Goal: Task Accomplishment & Management: Use online tool/utility

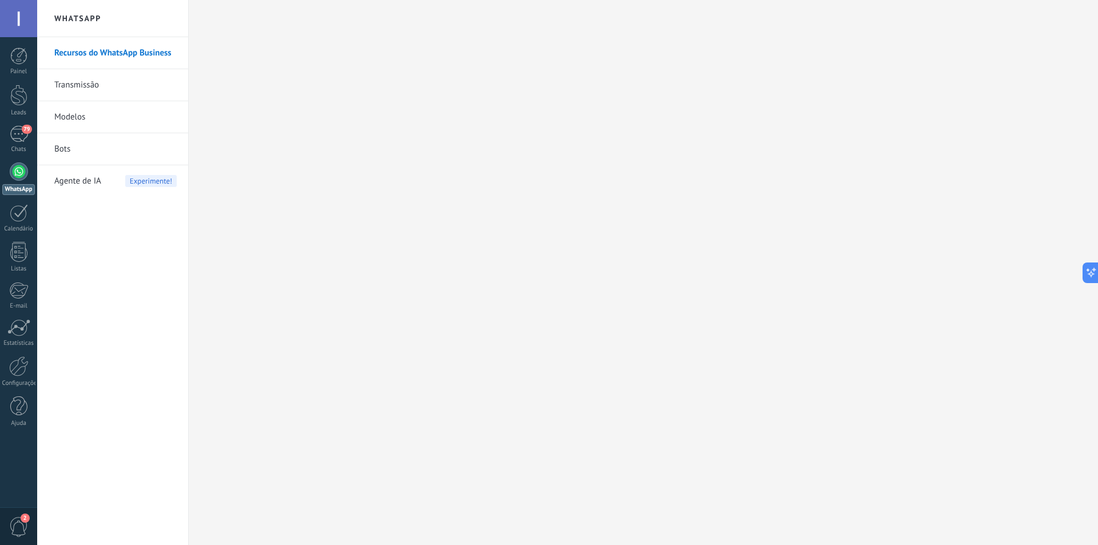
click at [63, 149] on link "Bots" at bounding box center [115, 149] width 122 height 32
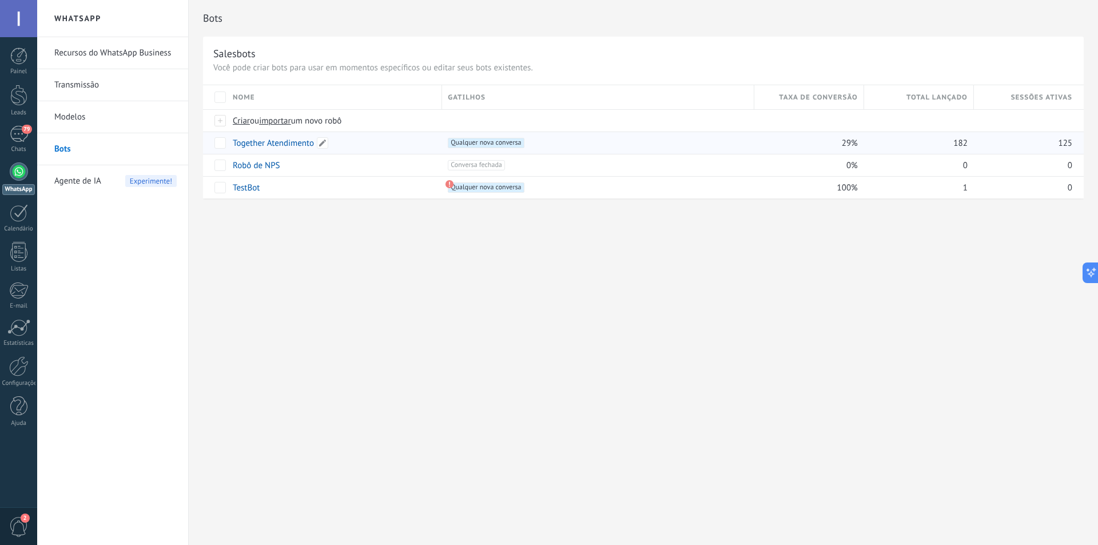
click at [279, 141] on link "Together Atendimento" at bounding box center [273, 143] width 81 height 11
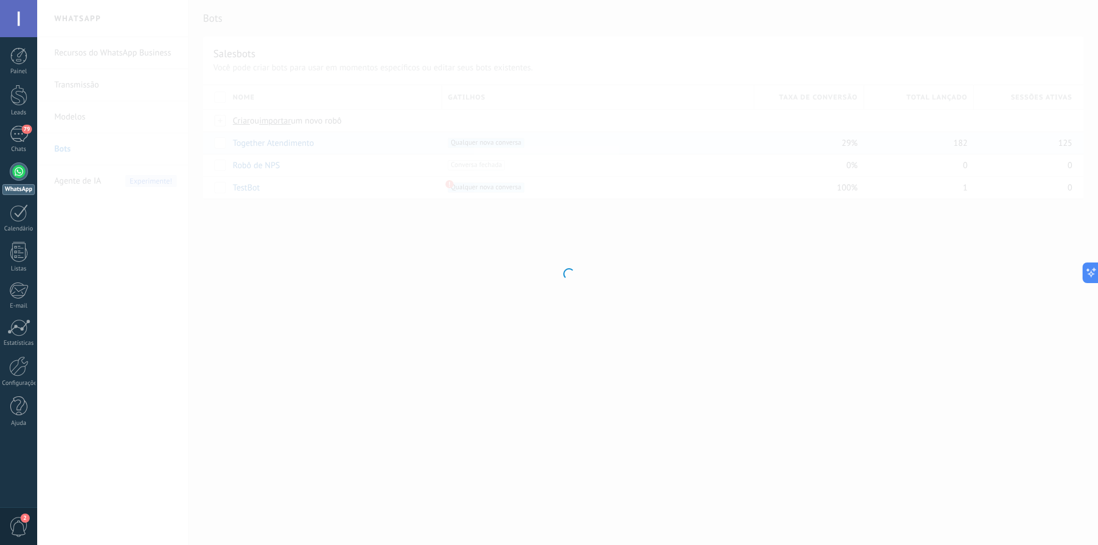
type input "**********"
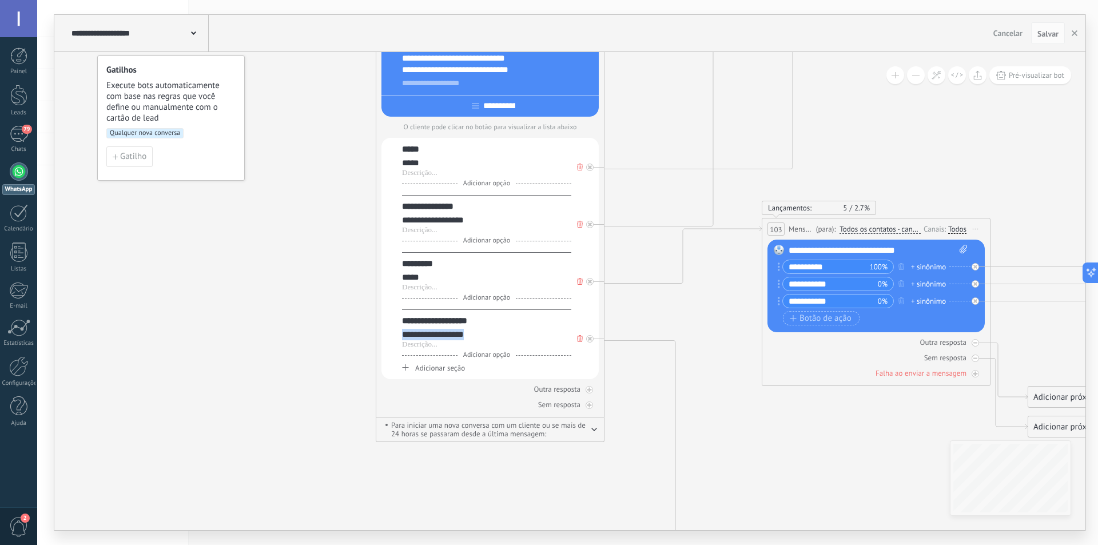
drag, startPoint x: 478, startPoint y: 334, endPoint x: 401, endPoint y: 339, distance: 76.7
click at [401, 339] on div "**********" at bounding box center [489, 258] width 217 height 241
click at [590, 337] on div at bounding box center [589, 338] width 7 height 7
click at [577, 342] on icon at bounding box center [580, 338] width 6 height 7
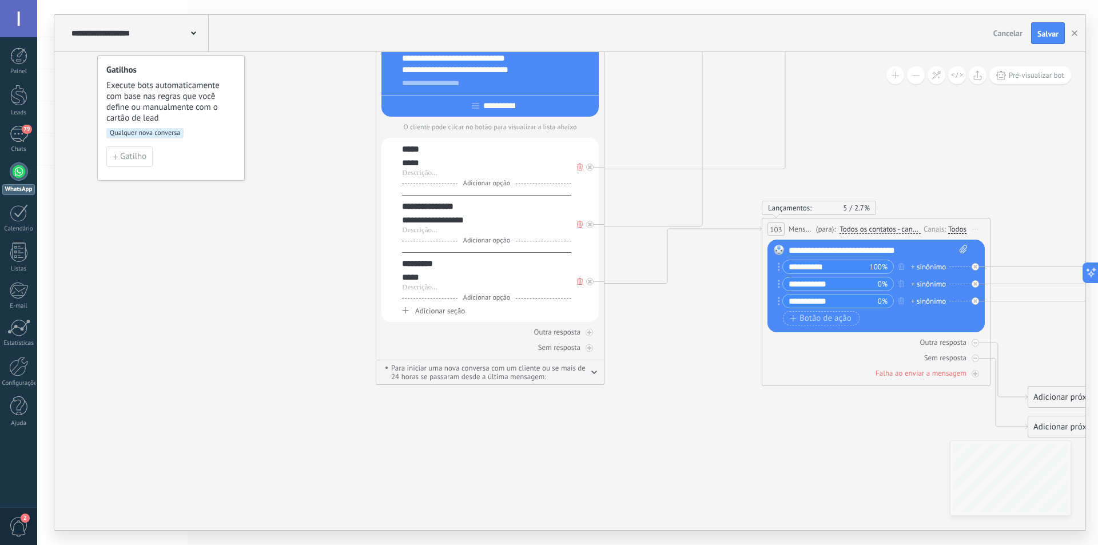
click at [1049, 38] on span "Salvar" at bounding box center [1047, 34] width 21 height 8
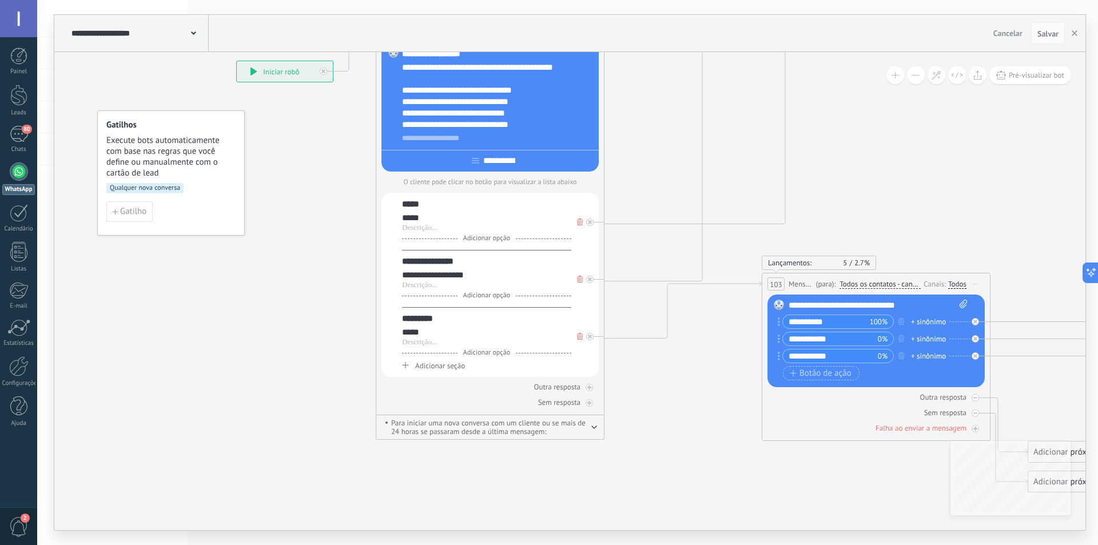
click at [16, 172] on div at bounding box center [19, 171] width 18 height 18
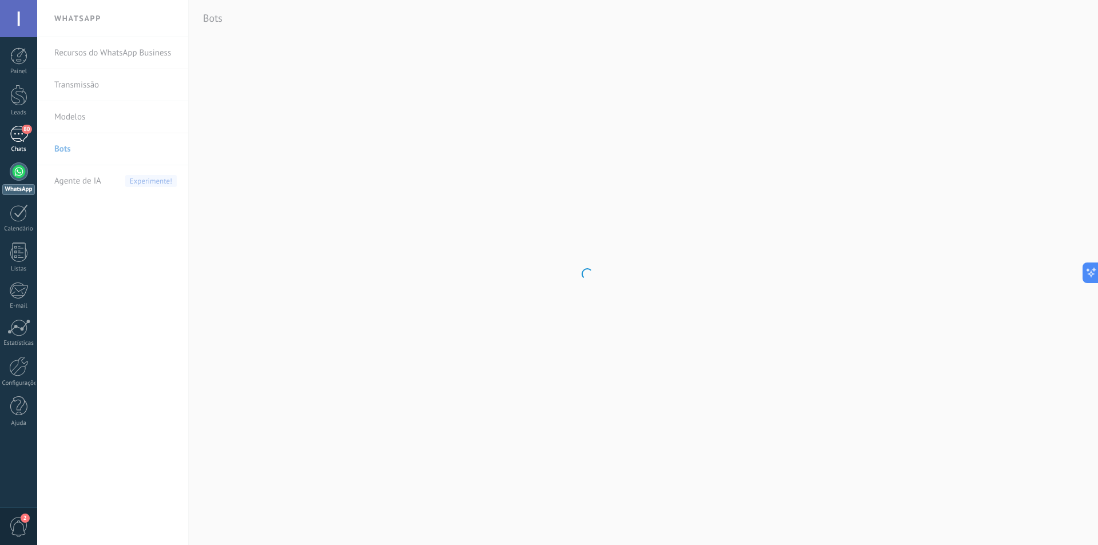
click at [20, 138] on div "80" at bounding box center [19, 134] width 18 height 17
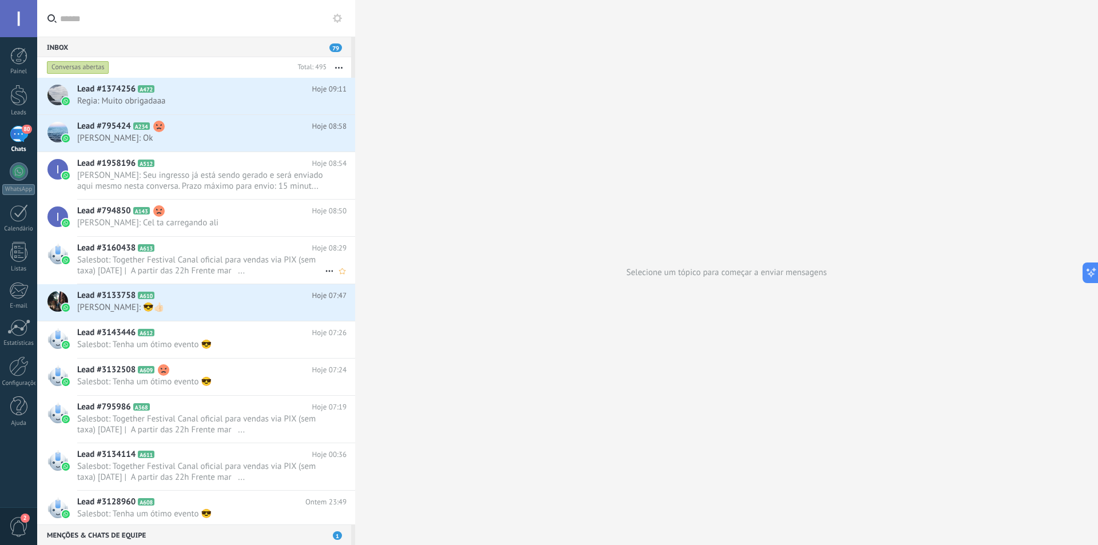
click at [193, 271] on span "Salesbot: Together Festival Canal oficial para vendas via PIX (sem taxa) [DATE]…" at bounding box center [201, 265] width 248 height 22
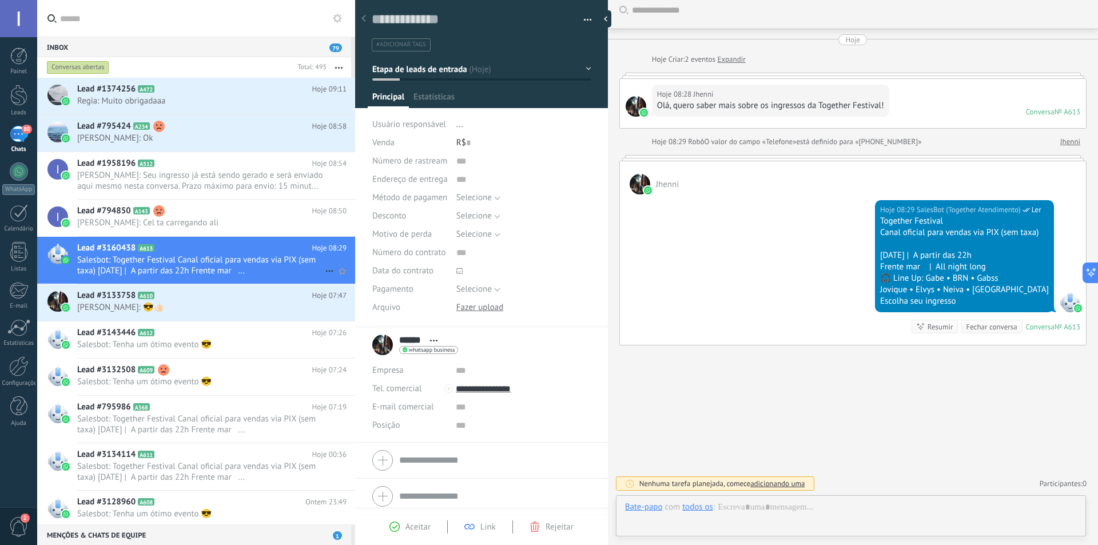
scroll to position [17, 0]
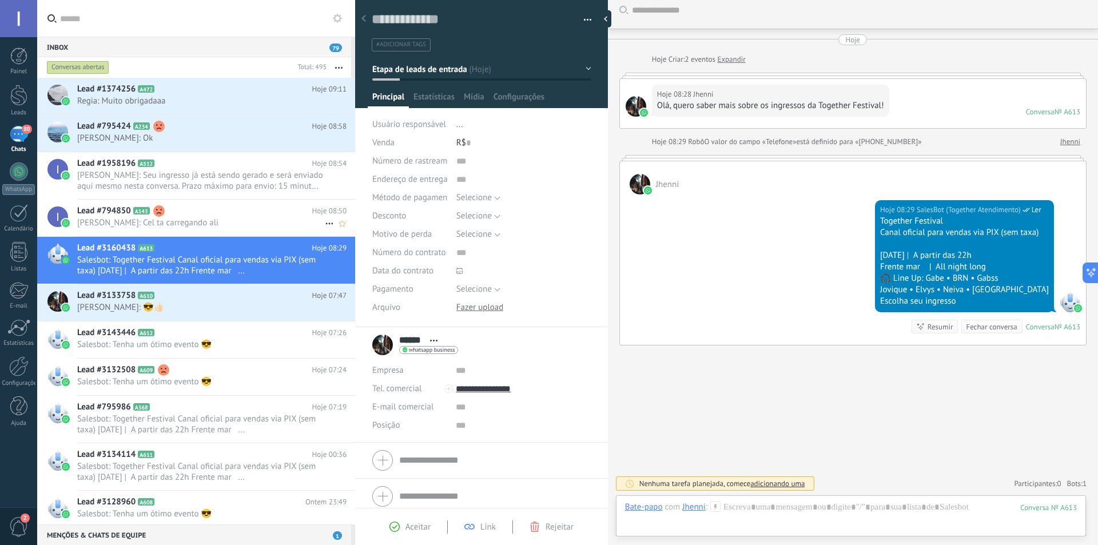
click at [195, 218] on span "[PERSON_NAME]: Cel ta carregando ali" at bounding box center [201, 222] width 248 height 11
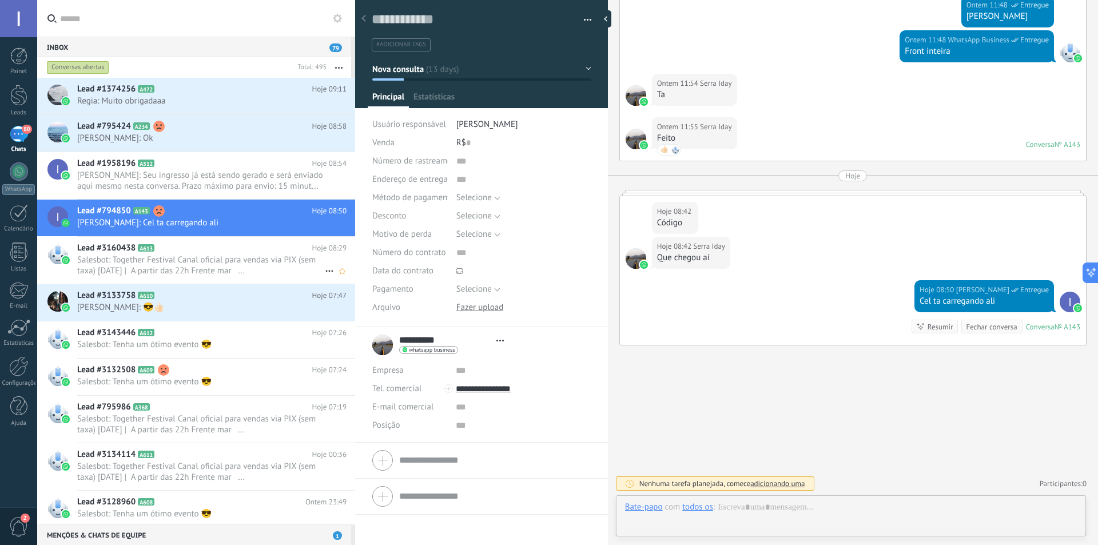
scroll to position [17, 0]
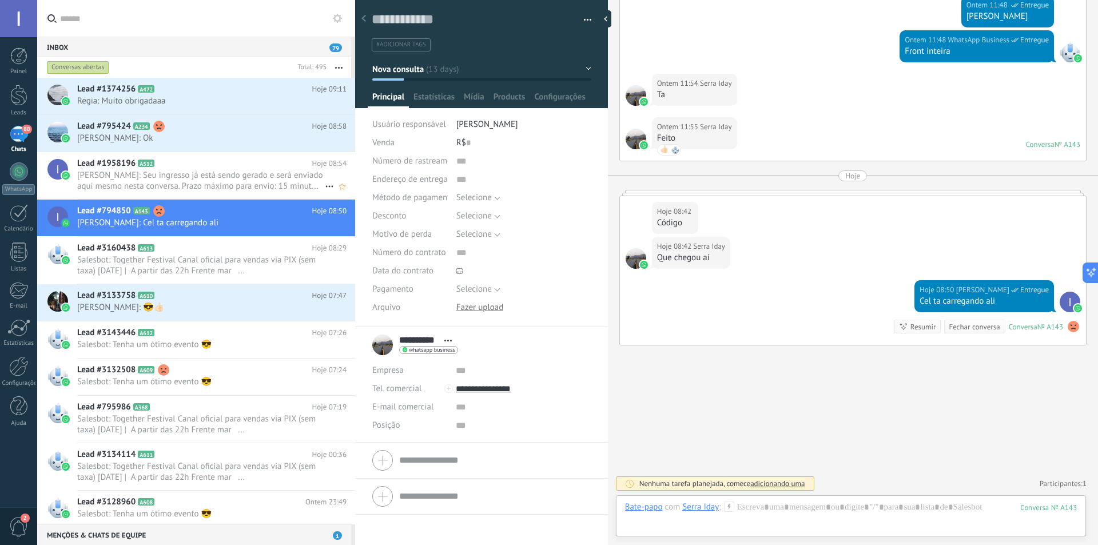
click at [174, 173] on span "[PERSON_NAME]: Seu ingresso já está sendo gerado e será enviado aqui mesmo nest…" at bounding box center [201, 181] width 248 height 22
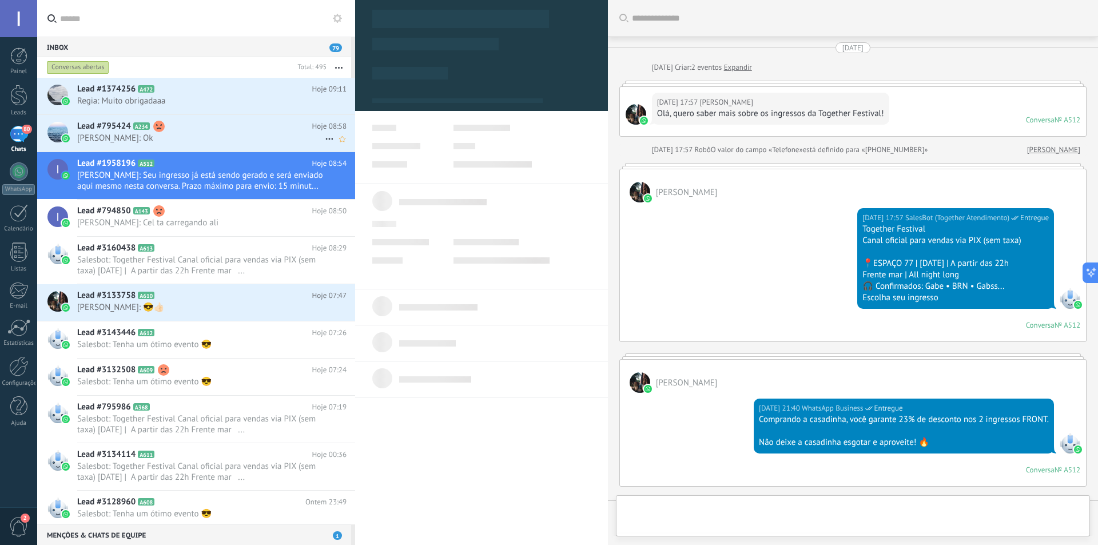
click at [178, 131] on h2 "Lead #795424 A234" at bounding box center [194, 126] width 235 height 11
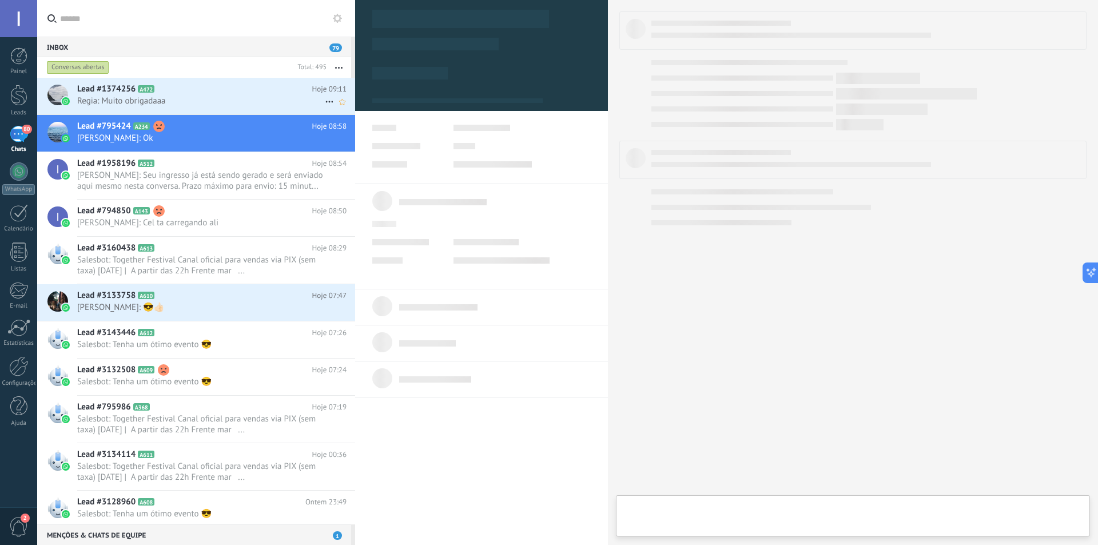
click at [178, 102] on span "Regia: Muito obrigadaaa" at bounding box center [201, 100] width 248 height 11
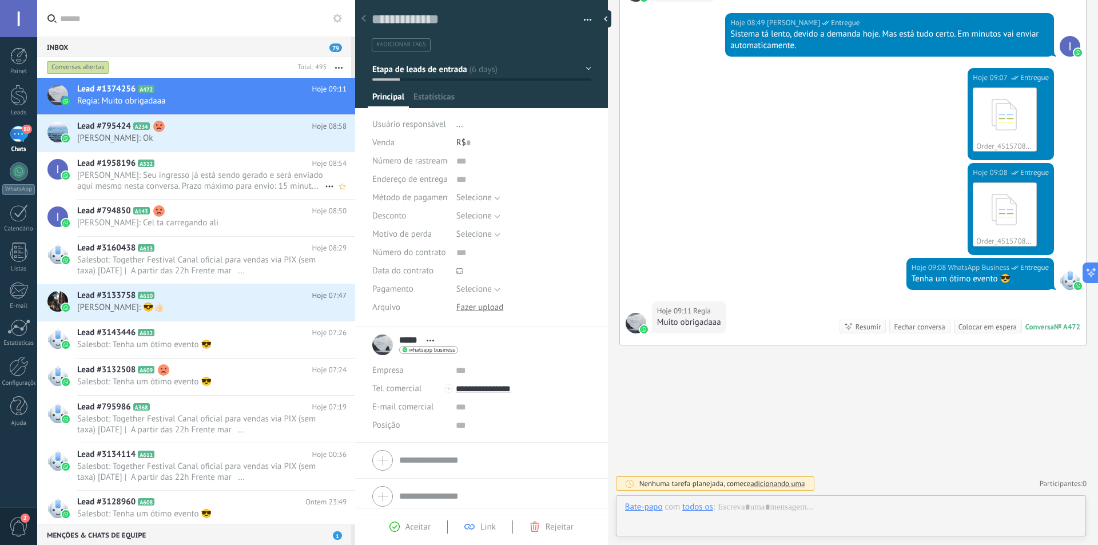
scroll to position [17, 0]
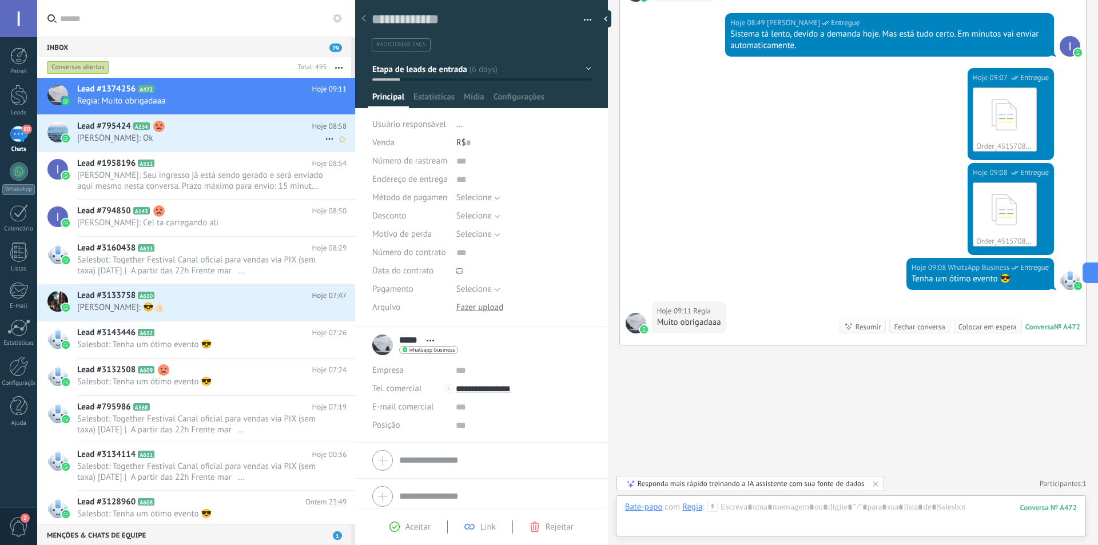
click at [187, 138] on span "[PERSON_NAME]: Ok" at bounding box center [201, 138] width 248 height 11
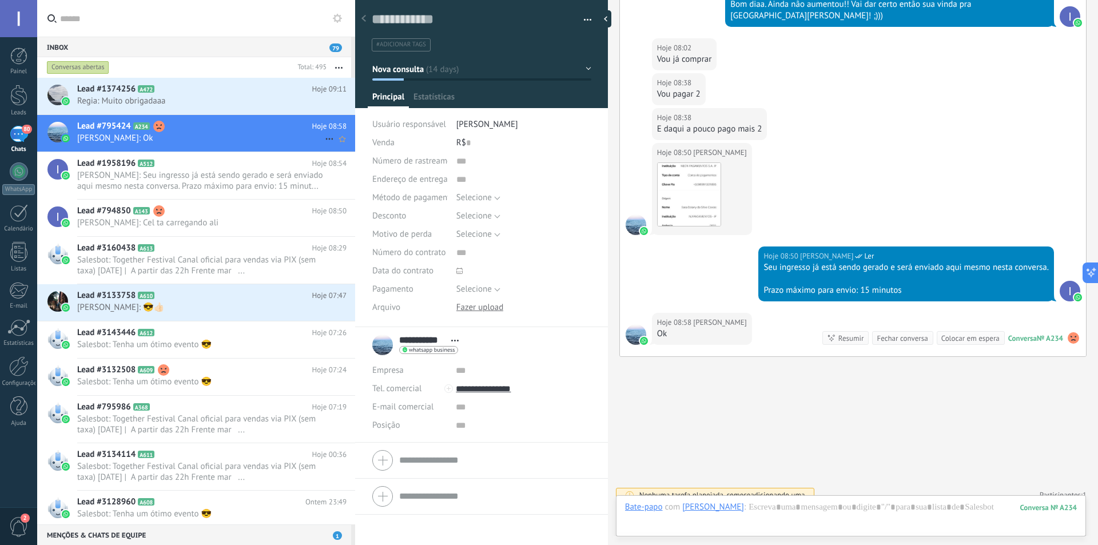
scroll to position [17, 0]
click at [215, 95] on span "Regia: Muito obrigadaaa" at bounding box center [201, 100] width 248 height 11
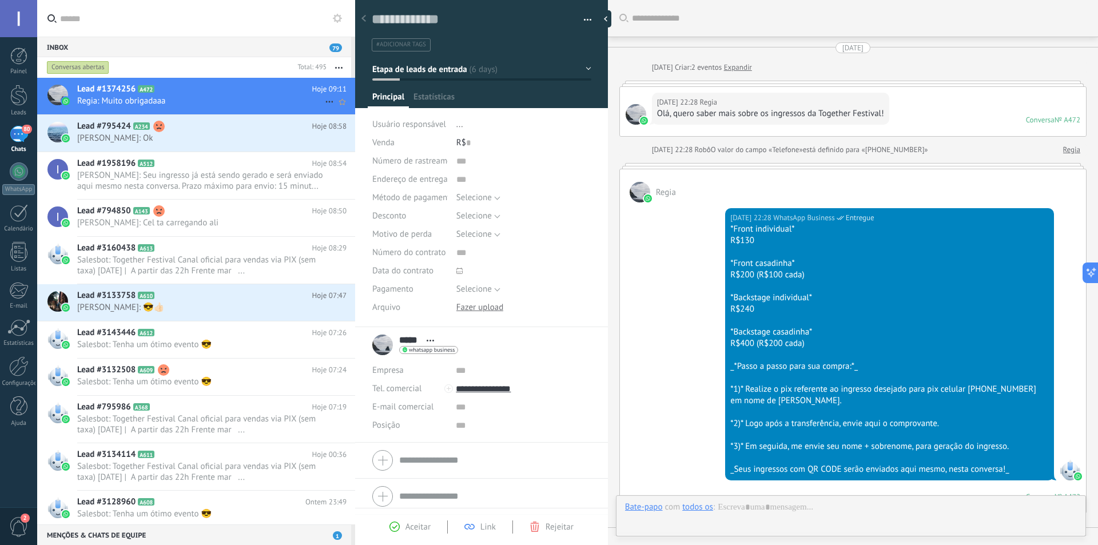
scroll to position [1437, 0]
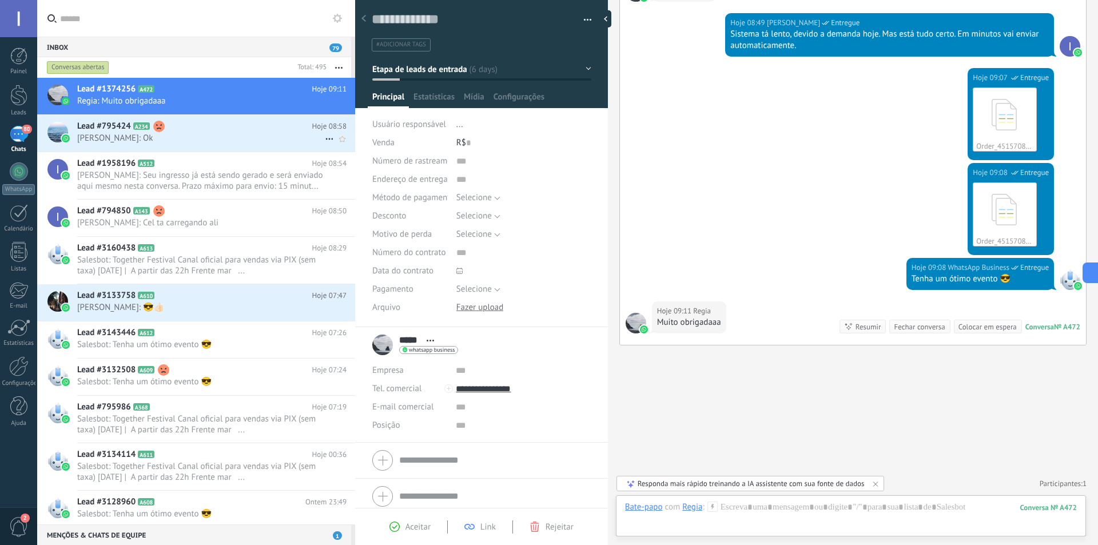
click at [213, 138] on span "[PERSON_NAME]: Ok" at bounding box center [201, 138] width 248 height 11
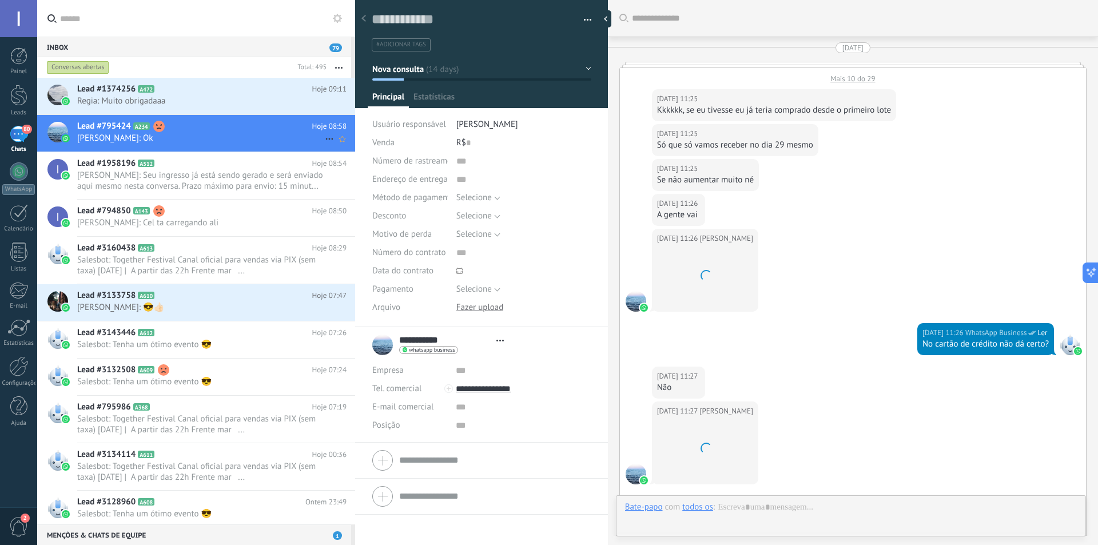
type textarea "**********"
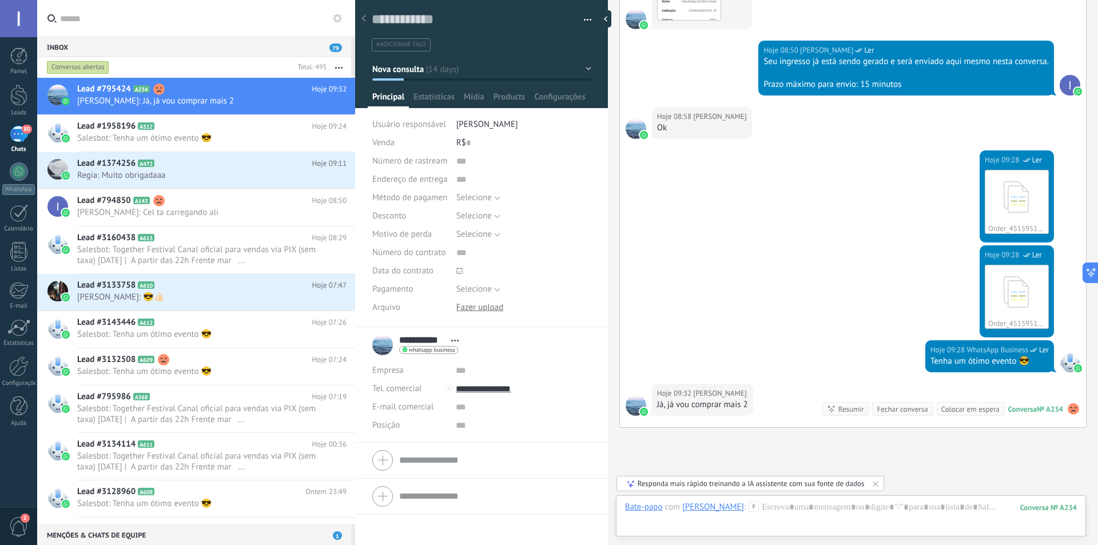
scroll to position [1540, 0]
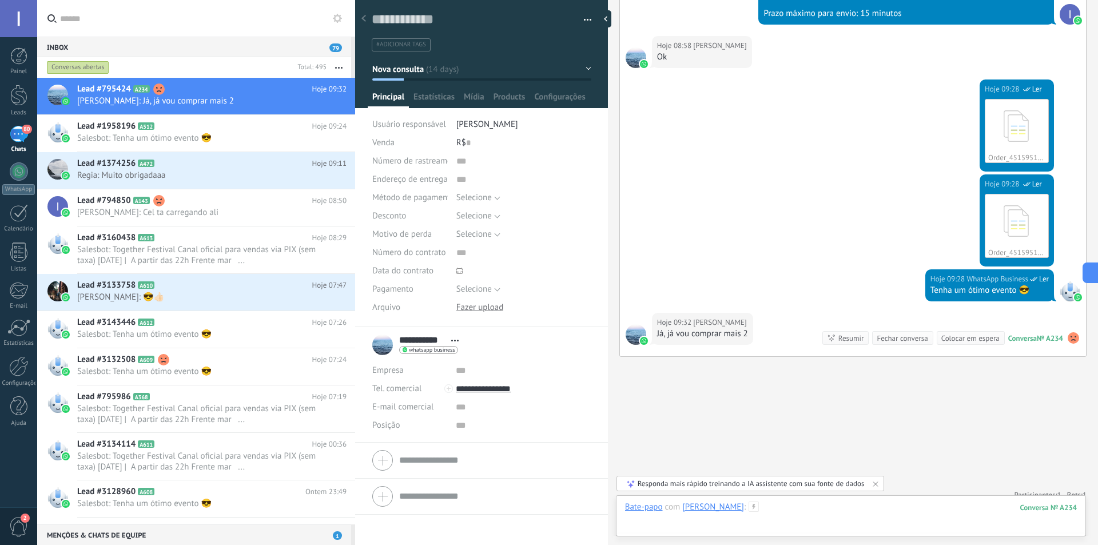
click at [828, 517] on div at bounding box center [851, 518] width 452 height 34
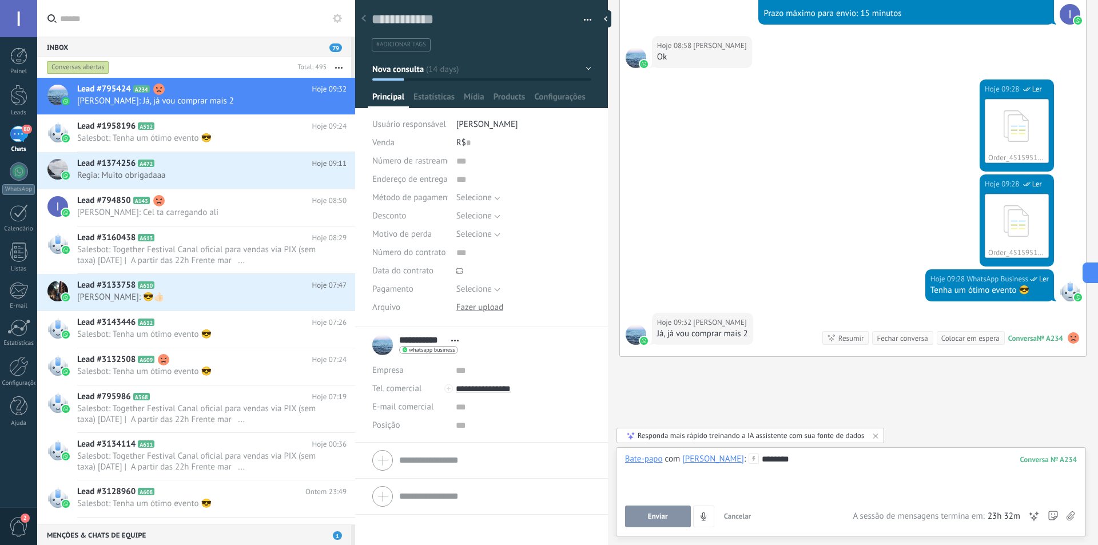
click at [656, 512] on span "Enviar" at bounding box center [658, 516] width 20 height 8
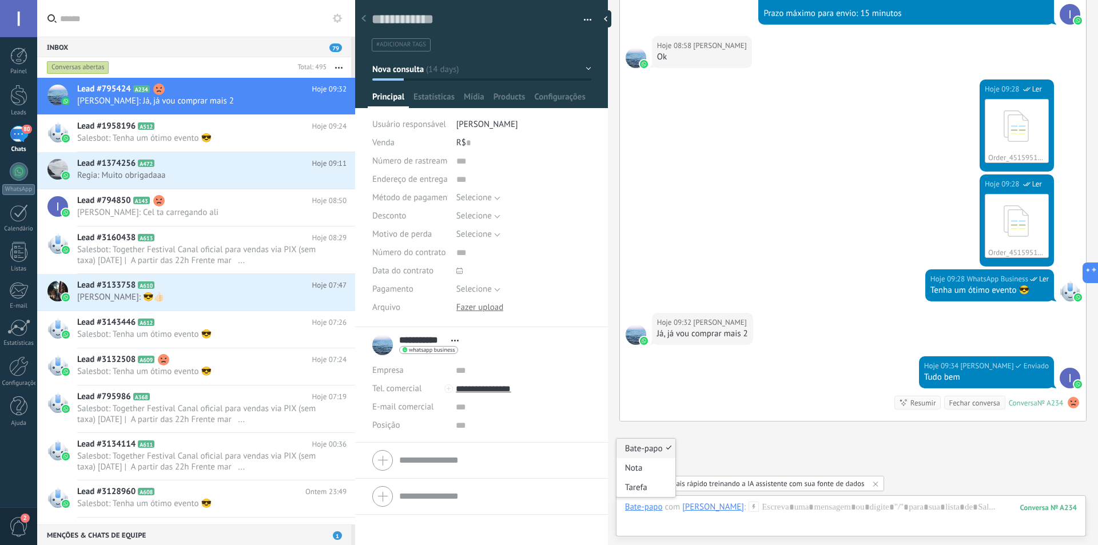
scroll to position [1605, 0]
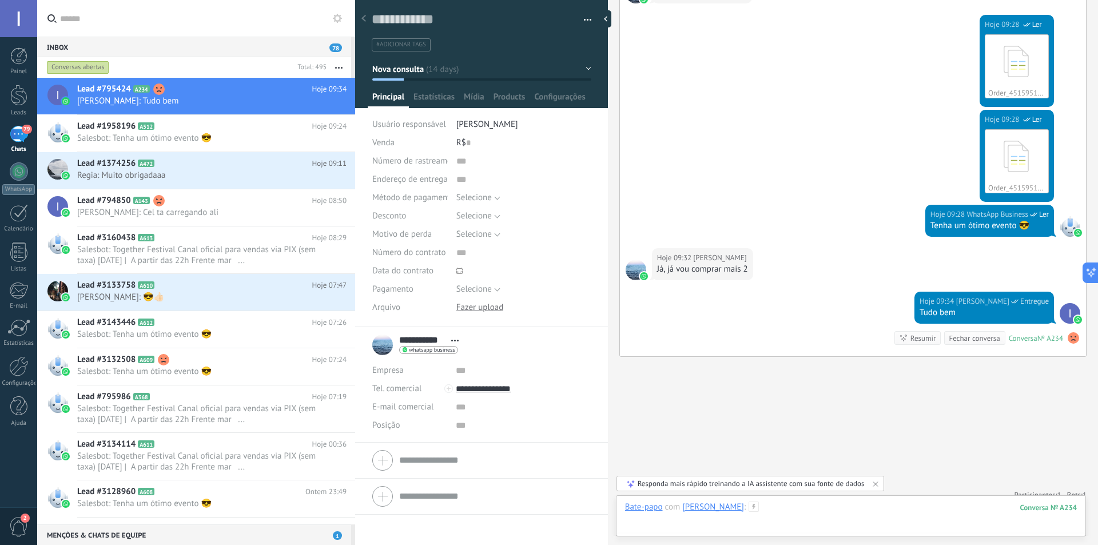
click at [840, 514] on div at bounding box center [851, 518] width 452 height 34
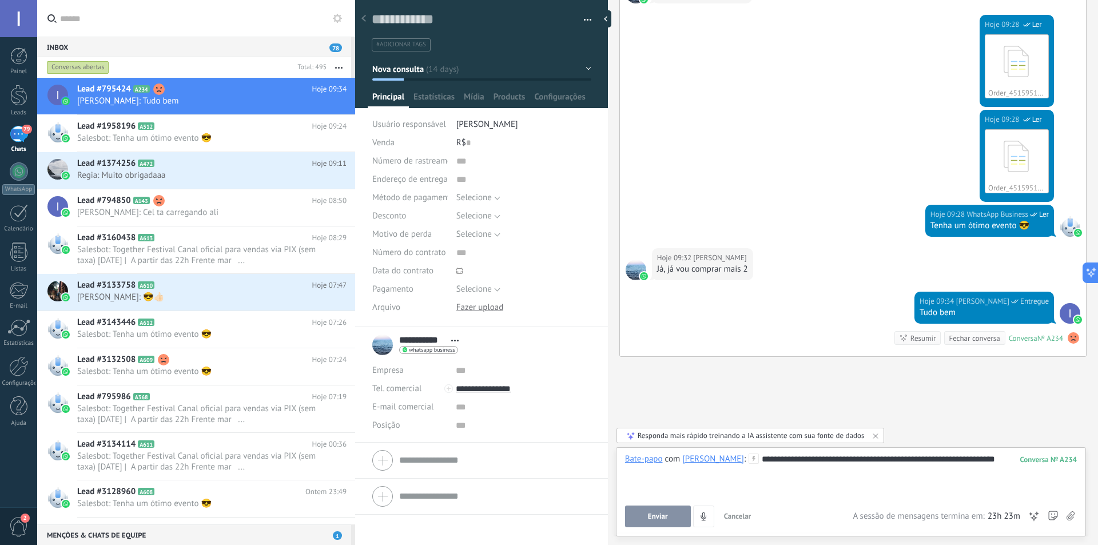
click at [659, 517] on span "Enviar" at bounding box center [658, 516] width 20 height 8
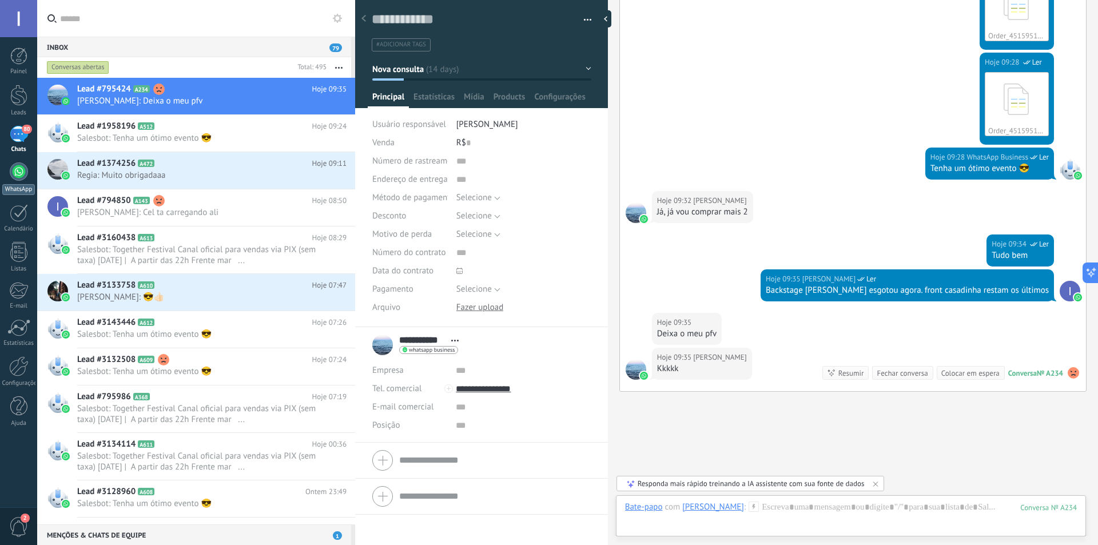
scroll to position [1697, 0]
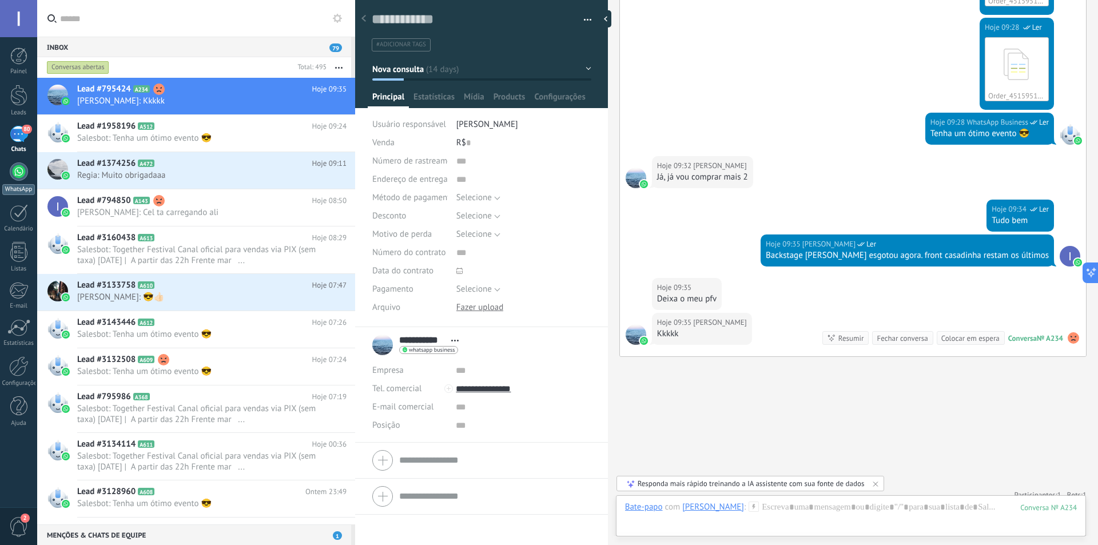
click at [24, 176] on div at bounding box center [19, 171] width 18 height 18
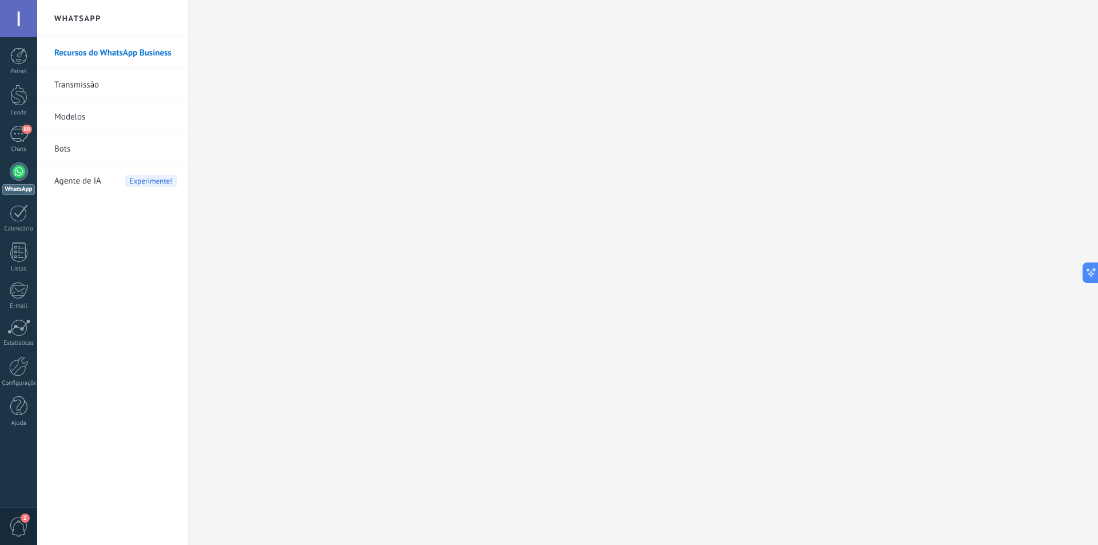
click at [67, 149] on link "Bots" at bounding box center [115, 149] width 122 height 32
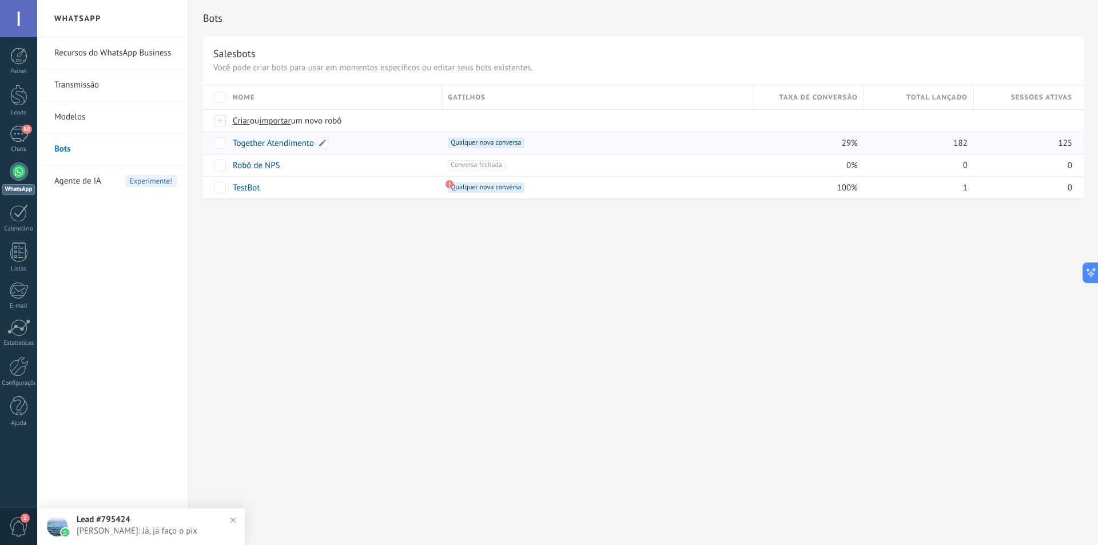
click at [286, 146] on link "Together Atendimento" at bounding box center [273, 143] width 81 height 11
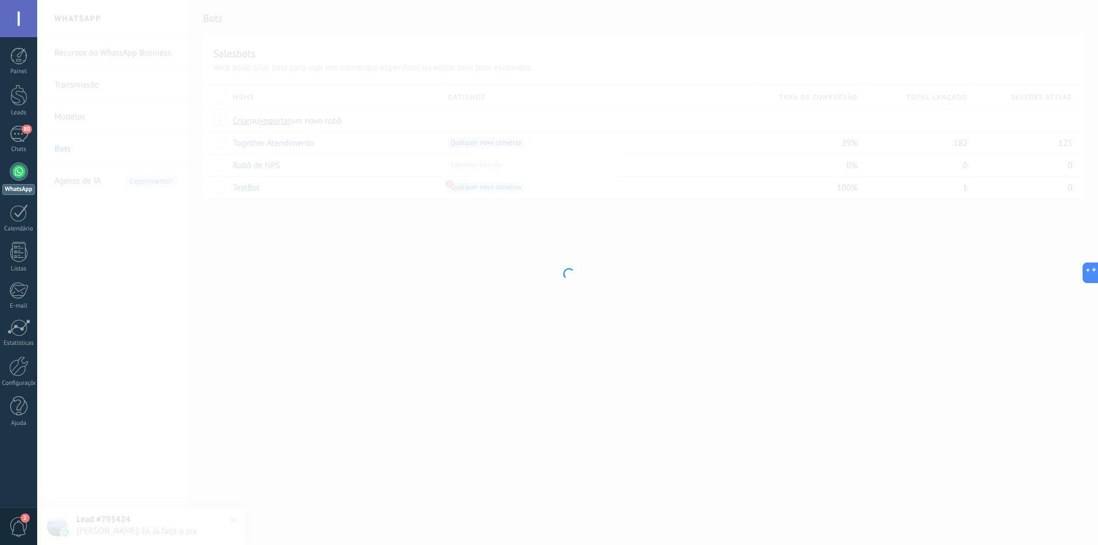
type input "**********"
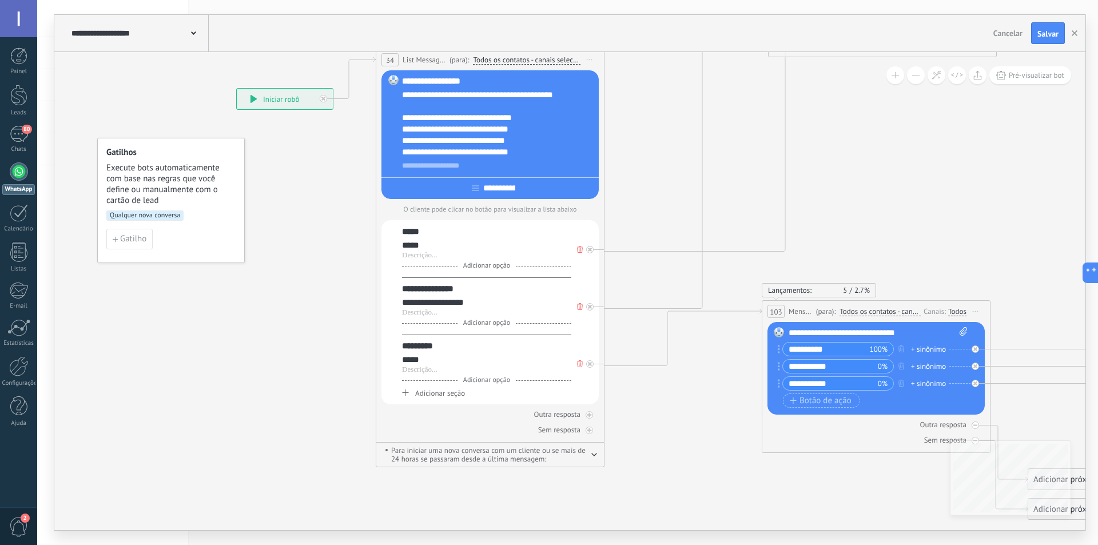
click at [465, 167] on div "**********" at bounding box center [498, 165] width 193 height 11
click at [499, 167] on div "**********" at bounding box center [498, 165] width 193 height 11
click at [519, 151] on div "**********" at bounding box center [498, 123] width 193 height 69
drag, startPoint x: 541, startPoint y: 155, endPoint x: 403, endPoint y: 151, distance: 137.8
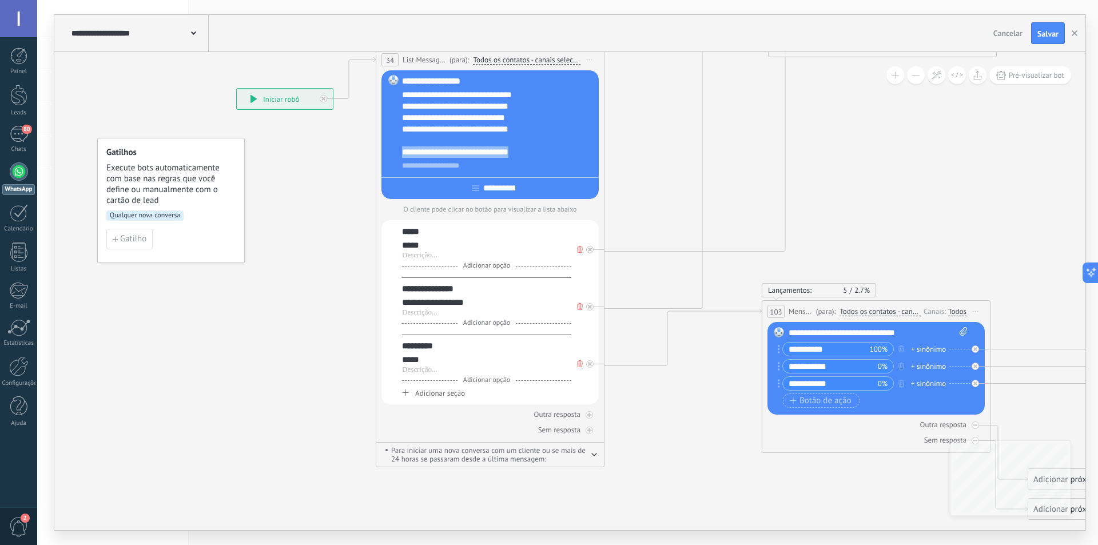
click at [403, 151] on div "**********" at bounding box center [498, 123] width 193 height 69
click at [1008, 34] on span "Cancelar" at bounding box center [1007, 33] width 29 height 10
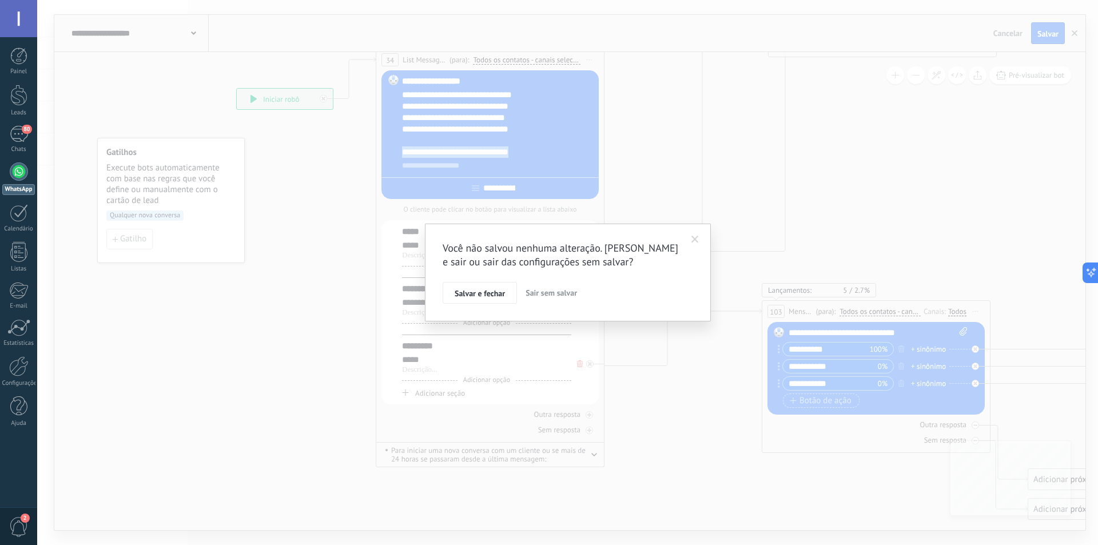
click at [538, 290] on span "Sair sem salvar" at bounding box center [550, 293] width 51 height 10
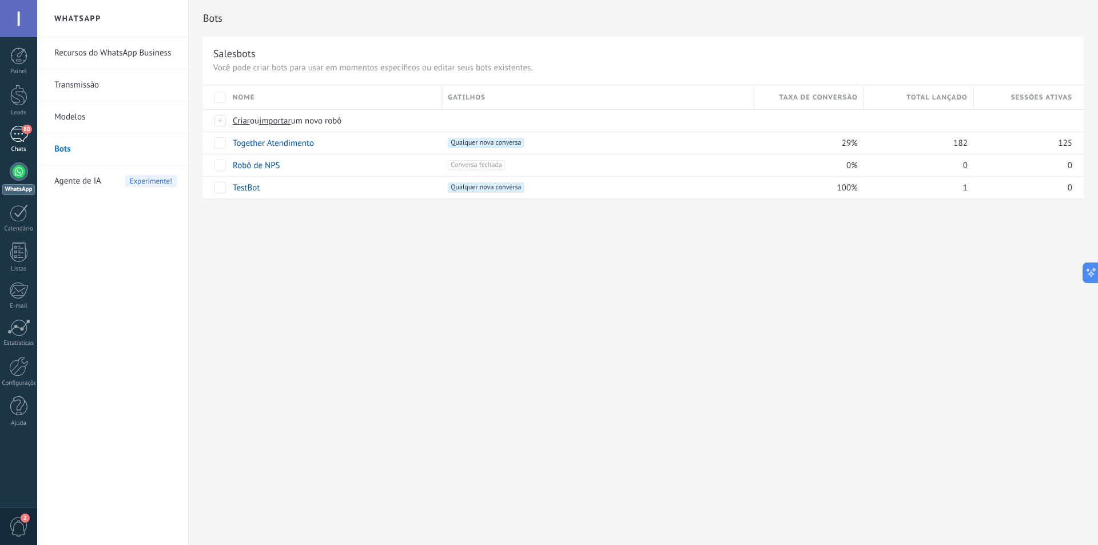
click at [16, 139] on div "80" at bounding box center [19, 134] width 18 height 17
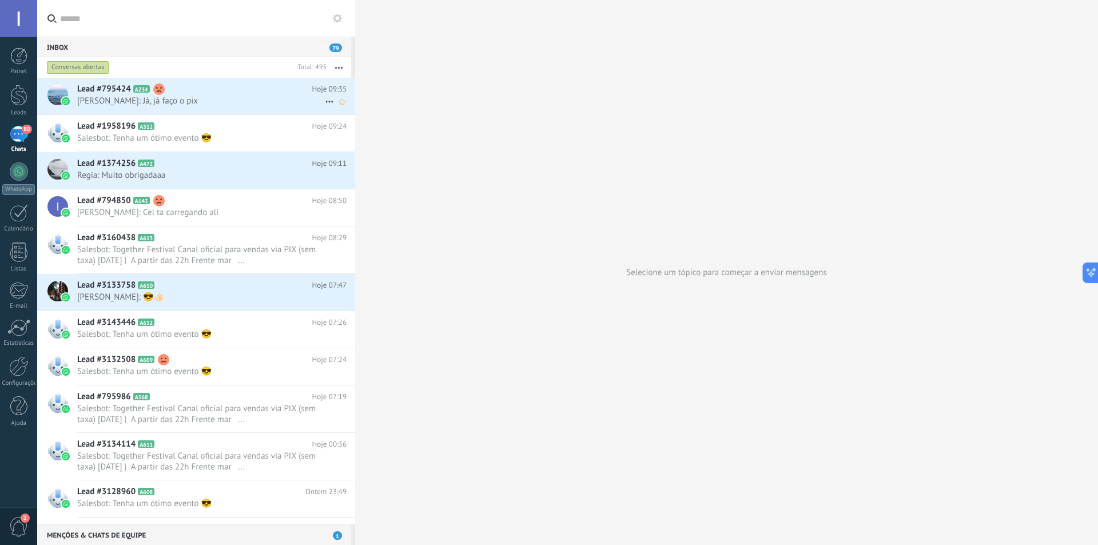
click at [201, 95] on span "[PERSON_NAME]: Já, já faço o pix" at bounding box center [201, 100] width 248 height 11
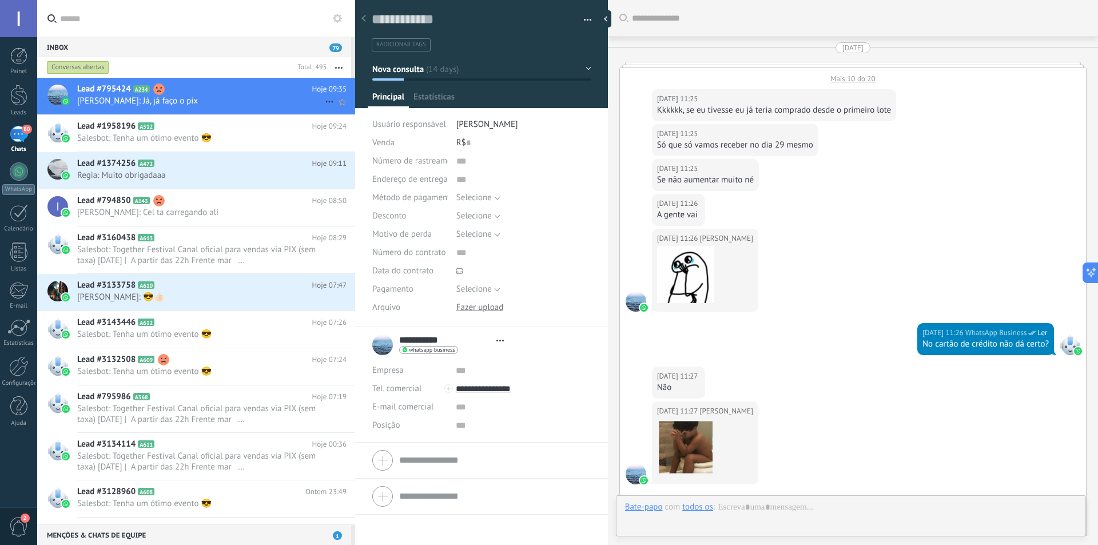
type textarea "**********"
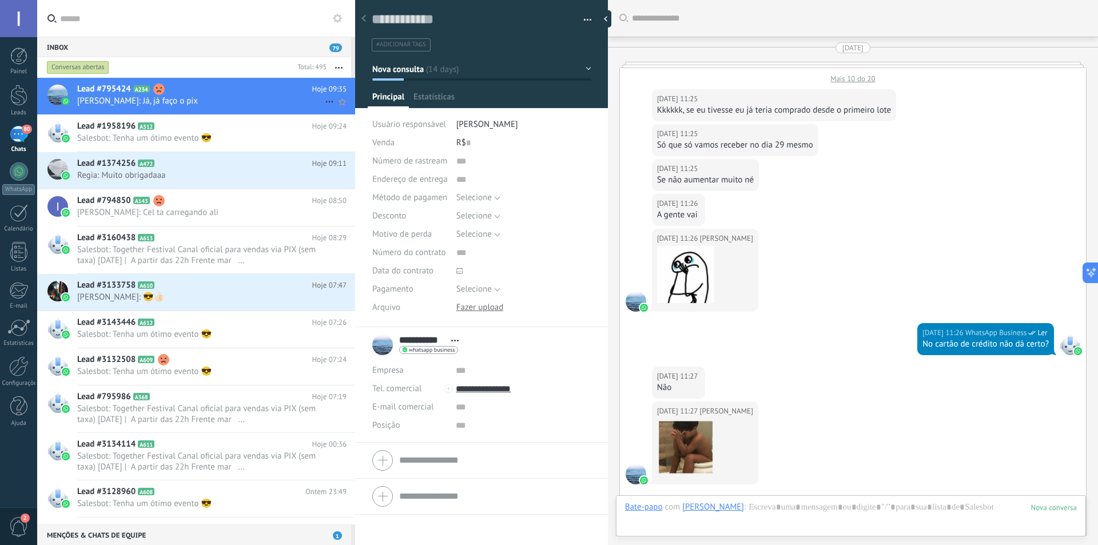
scroll to position [789, 0]
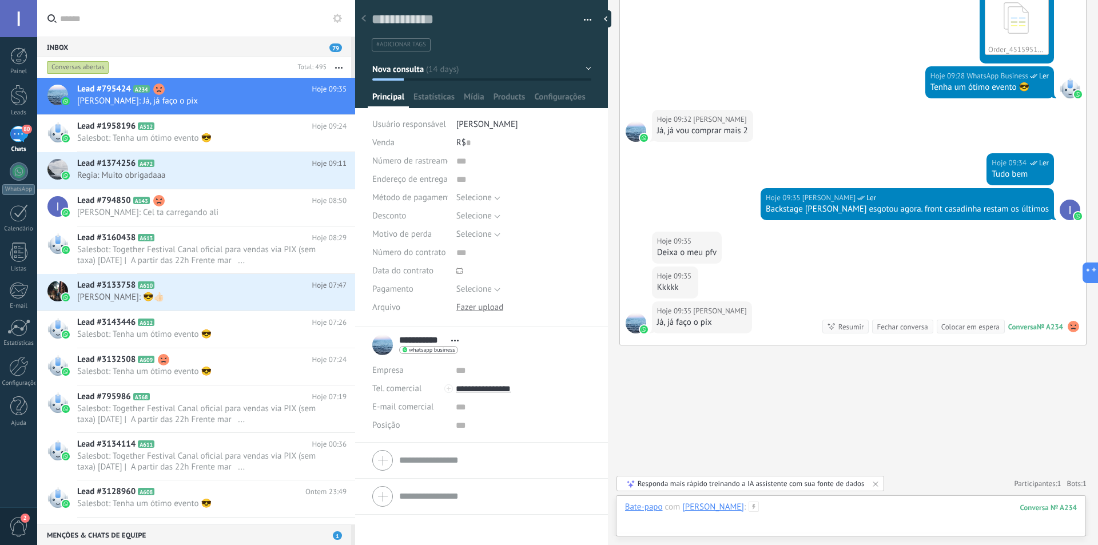
click at [797, 514] on div at bounding box center [851, 518] width 452 height 34
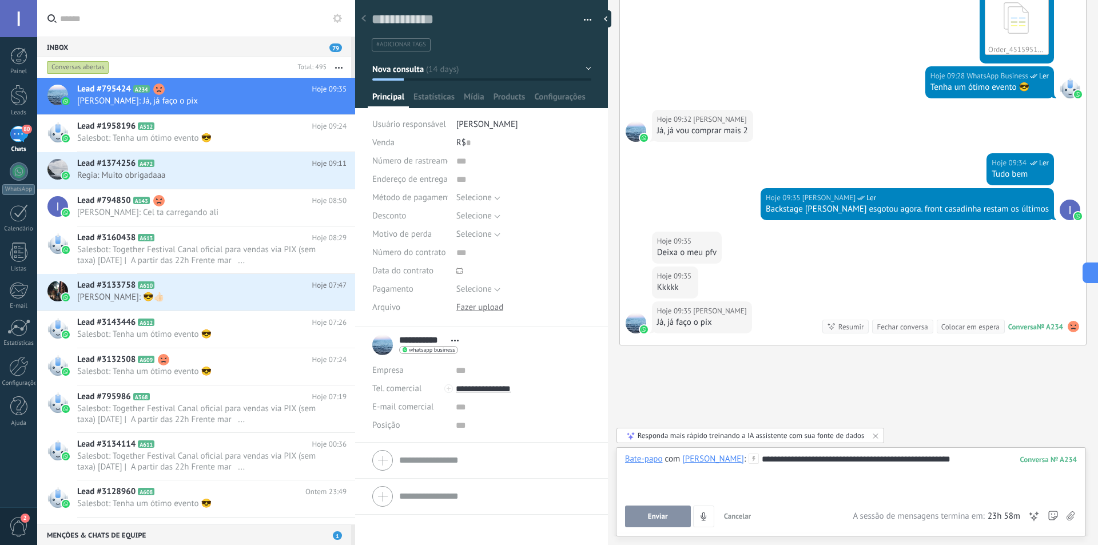
click at [649, 523] on button "Enviar" at bounding box center [658, 516] width 66 height 22
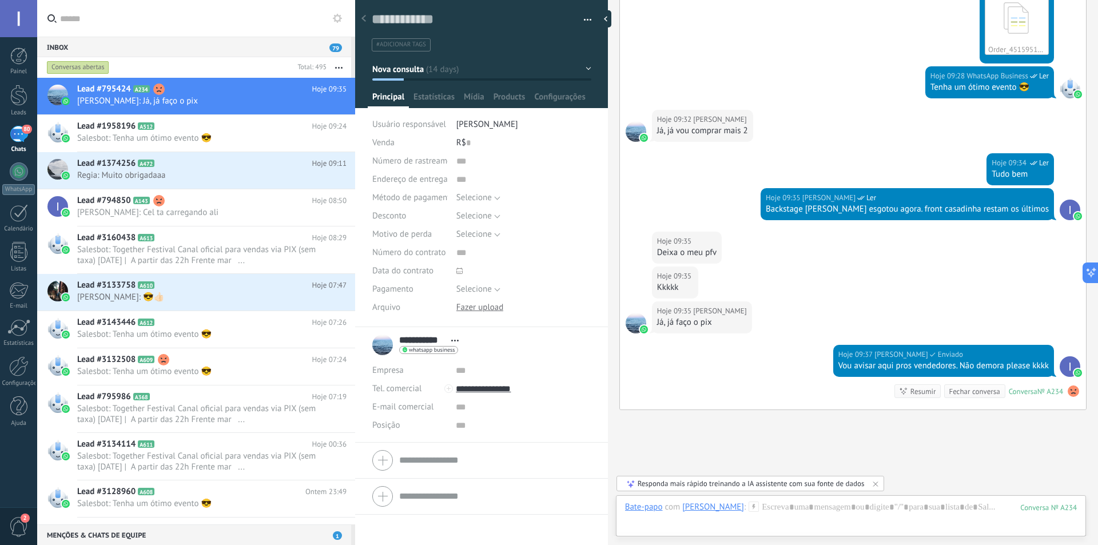
scroll to position [853, 0]
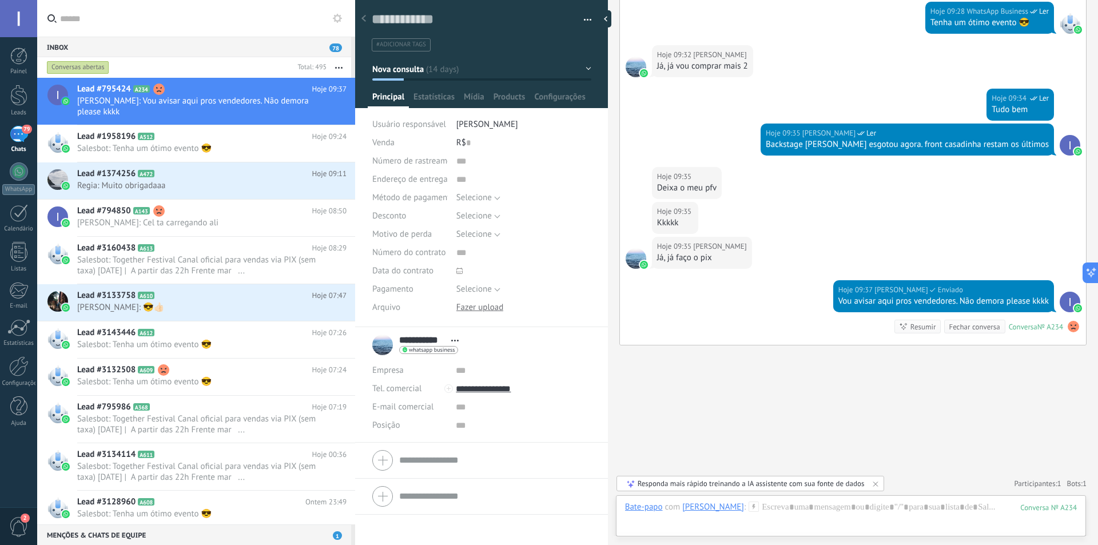
click at [25, 137] on div "79" at bounding box center [19, 134] width 18 height 17
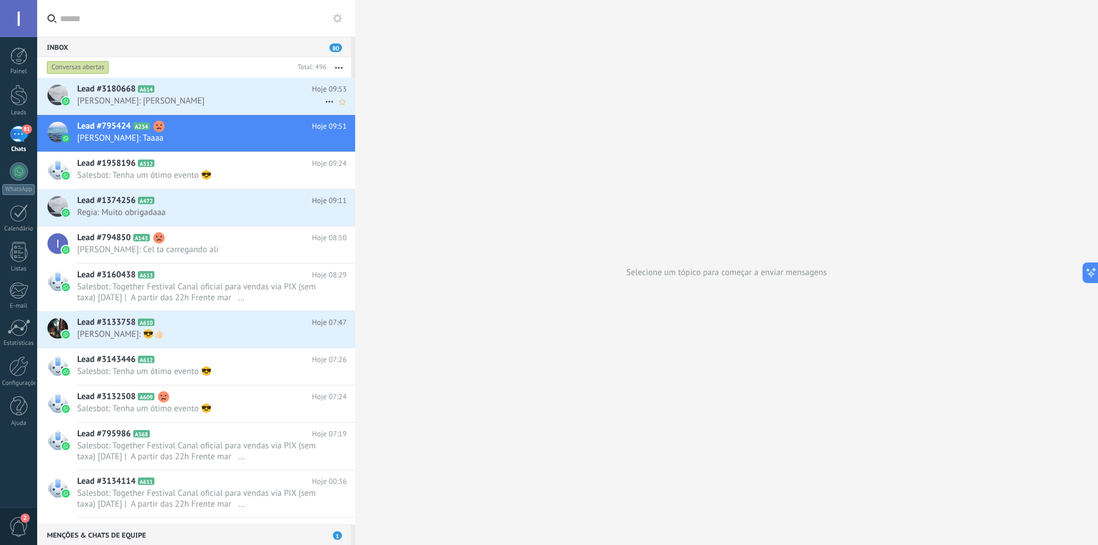
click at [186, 94] on h2 "Lead #3180668 A614" at bounding box center [194, 88] width 235 height 11
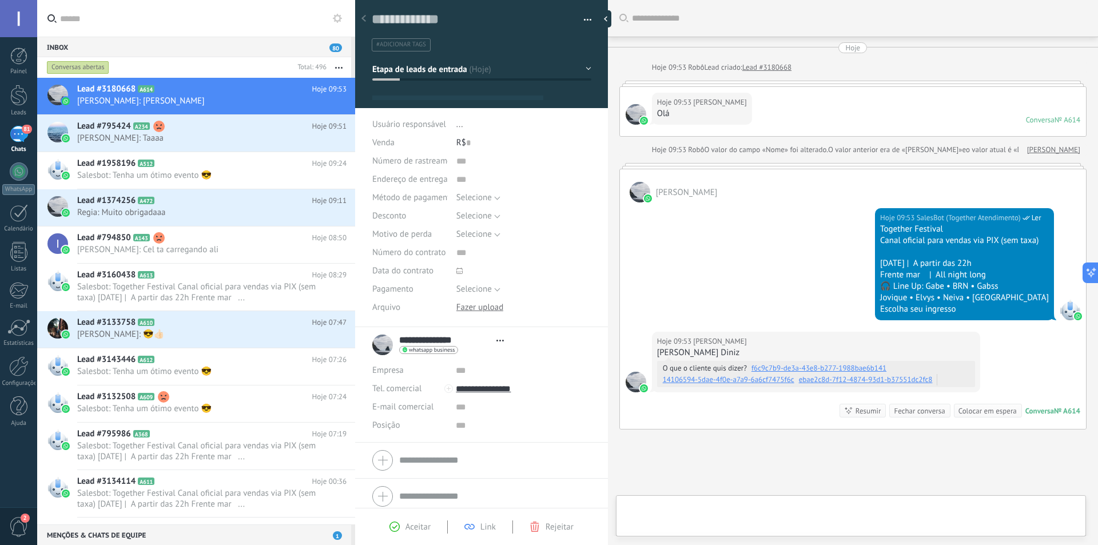
type textarea "**********"
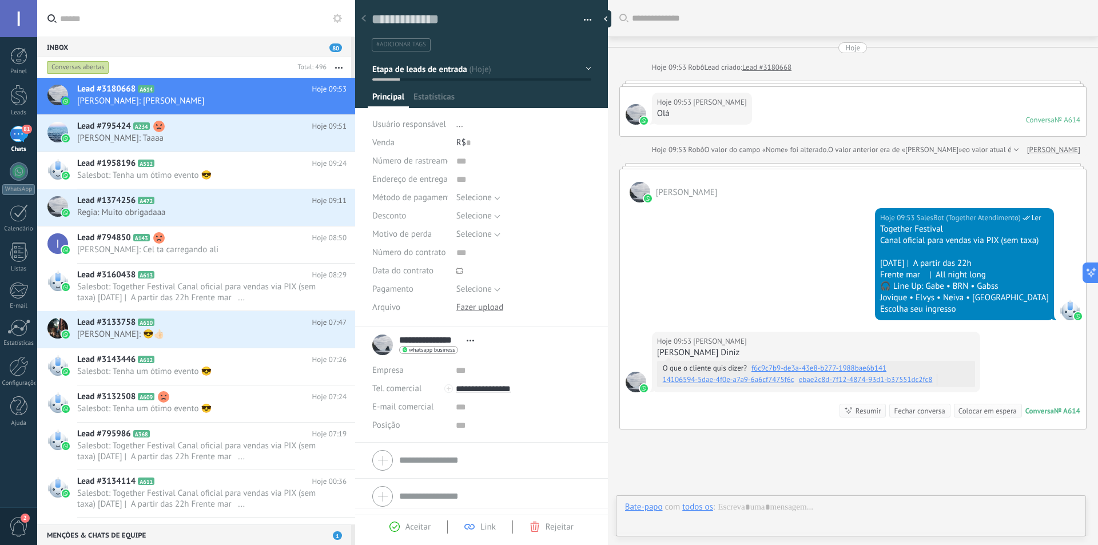
scroll to position [17, 0]
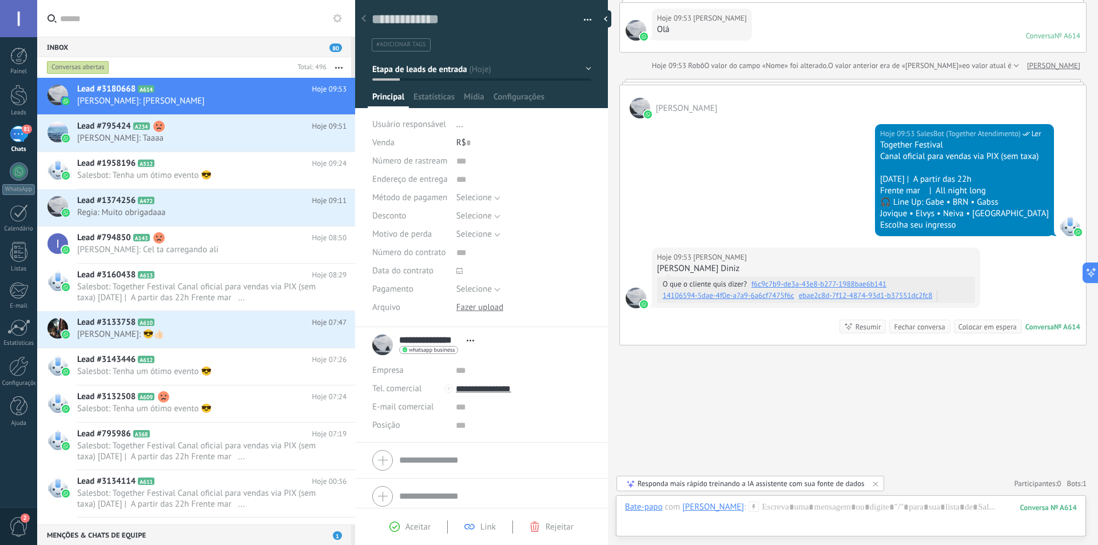
drag, startPoint x: 657, startPoint y: 272, endPoint x: 777, endPoint y: 270, distance: 119.5
click at [777, 270] on div "[PERSON_NAME] Diniz" at bounding box center [816, 268] width 318 height 11
copy div "[PERSON_NAME] Diniz"
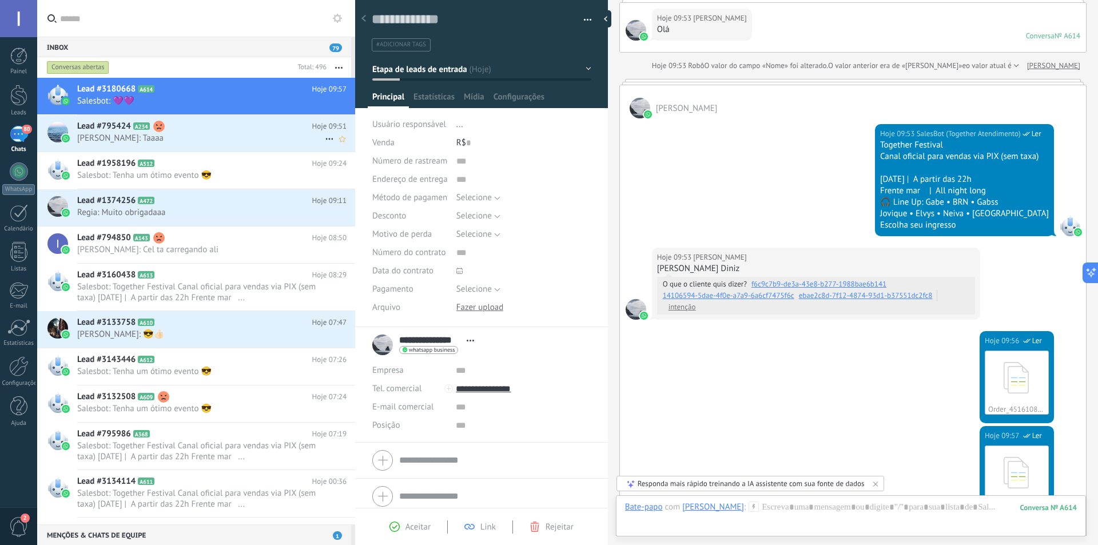
scroll to position [412, 0]
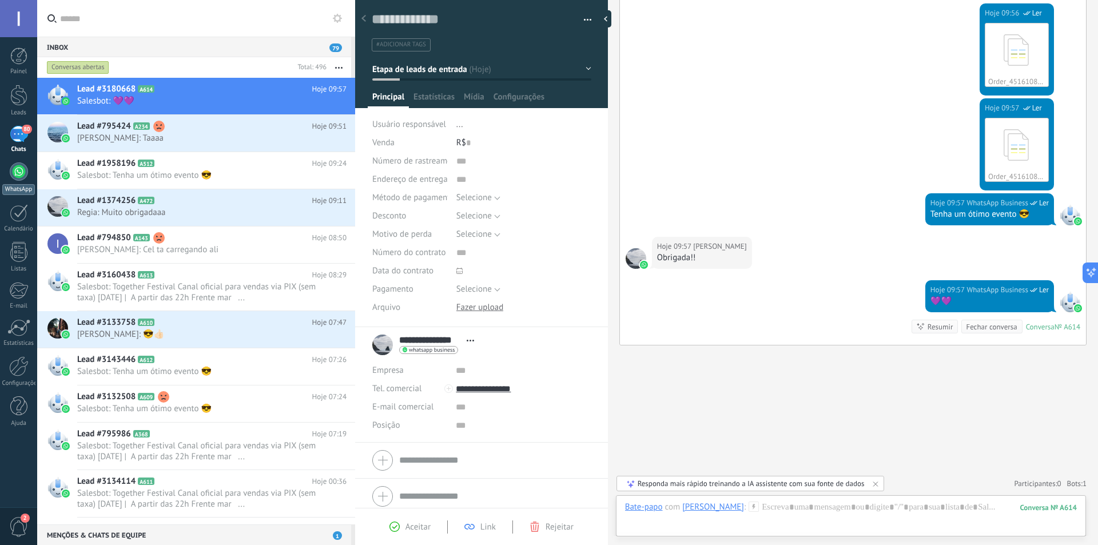
click at [13, 176] on div at bounding box center [19, 171] width 18 height 18
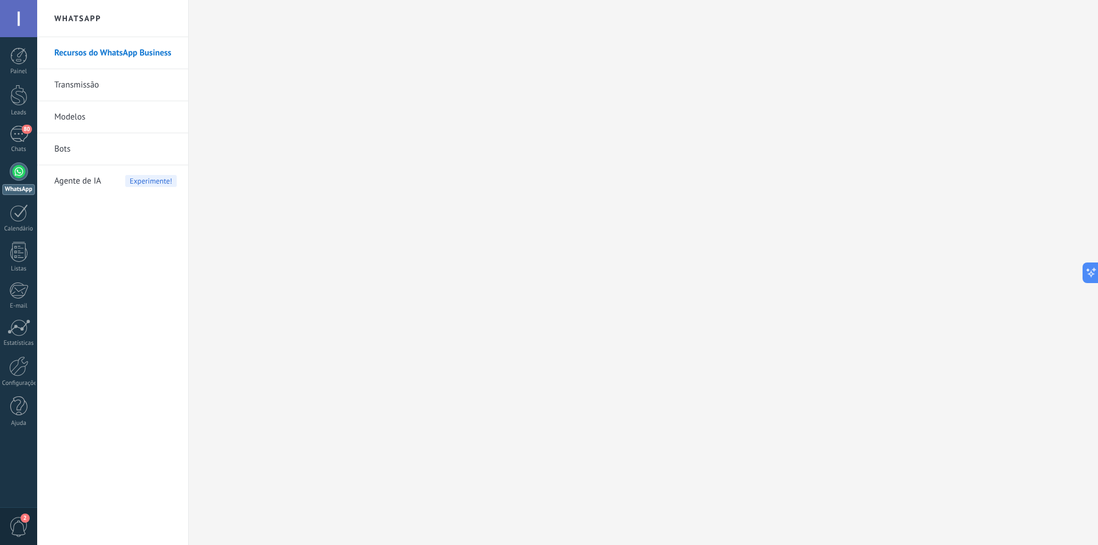
click at [63, 150] on link "Bots" at bounding box center [115, 149] width 122 height 32
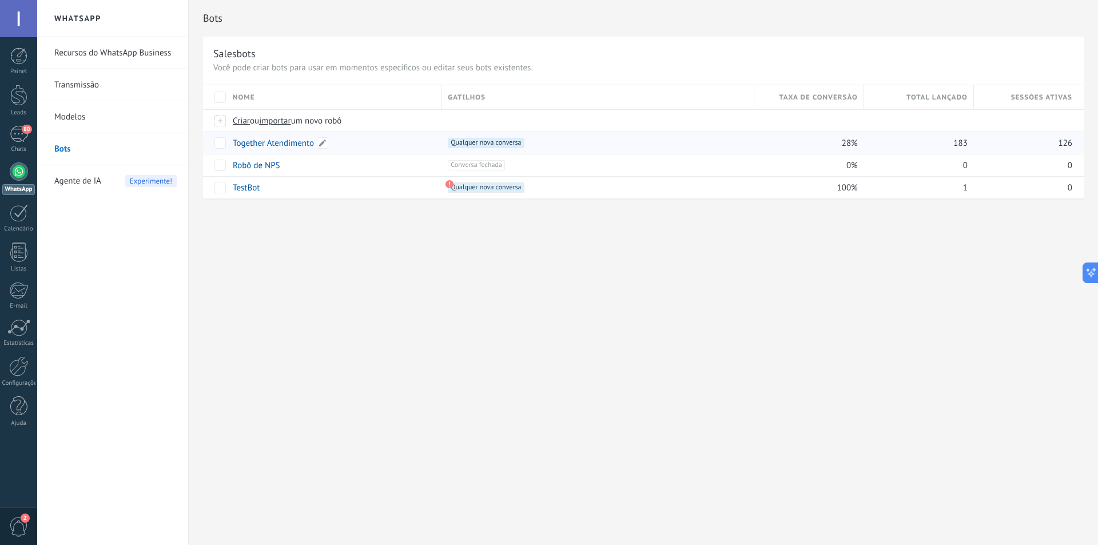
click at [272, 140] on link "Together Atendimento" at bounding box center [273, 143] width 81 height 11
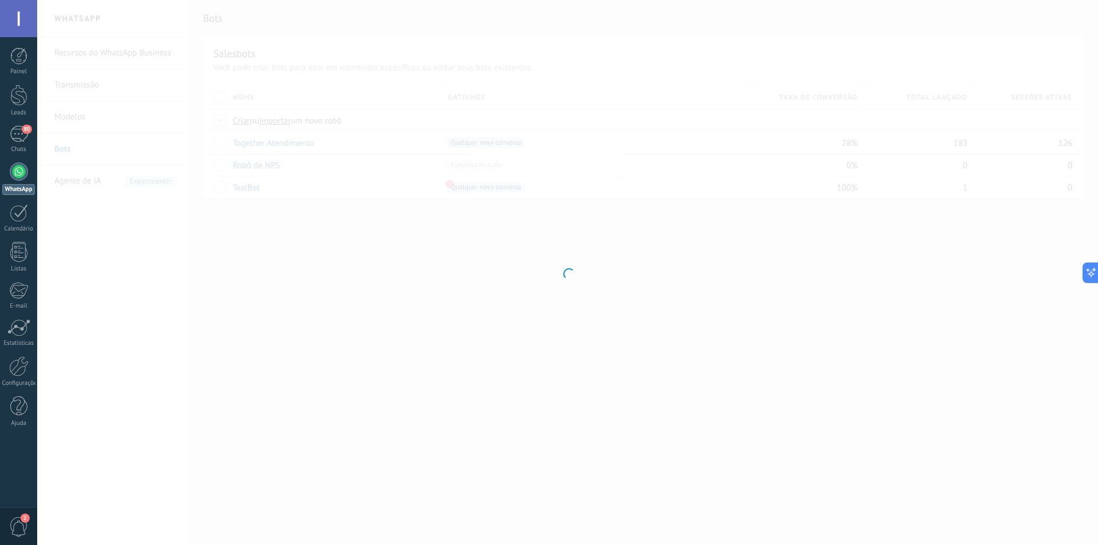
type input "**********"
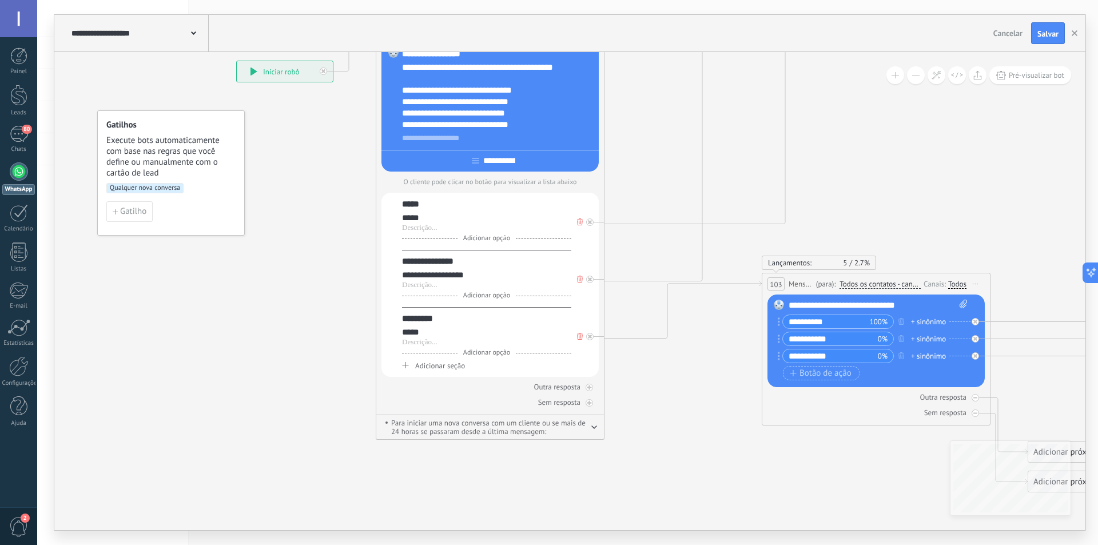
click at [406, 365] on icon at bounding box center [405, 365] width 7 height 6
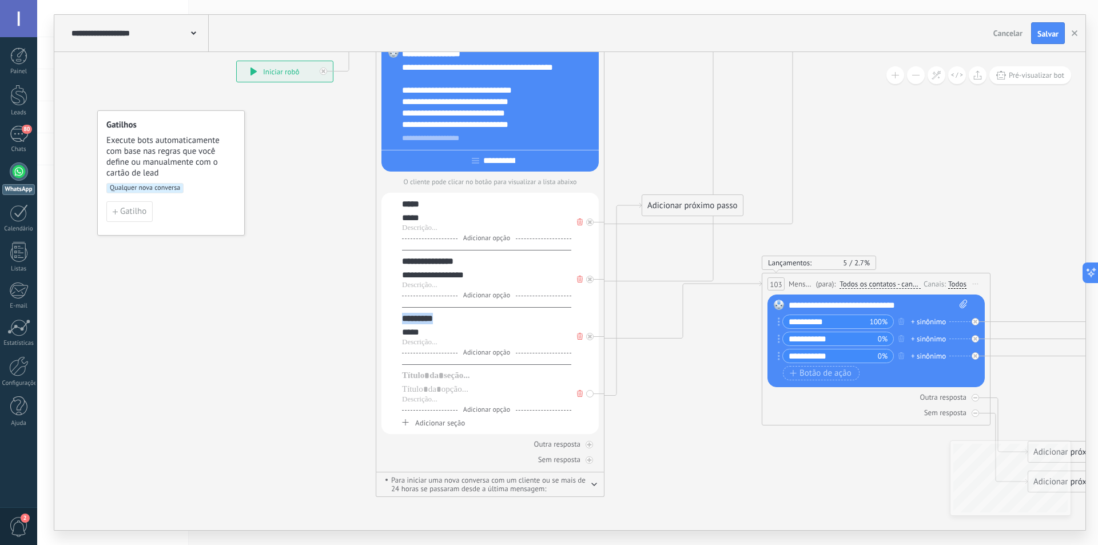
drag, startPoint x: 442, startPoint y: 325, endPoint x: 403, endPoint y: 322, distance: 38.9
click at [403, 322] on div "*********" at bounding box center [486, 318] width 169 height 11
copy div "*********"
click at [433, 379] on div at bounding box center [486, 375] width 169 height 11
click at [433, 397] on div at bounding box center [486, 399] width 169 height 9
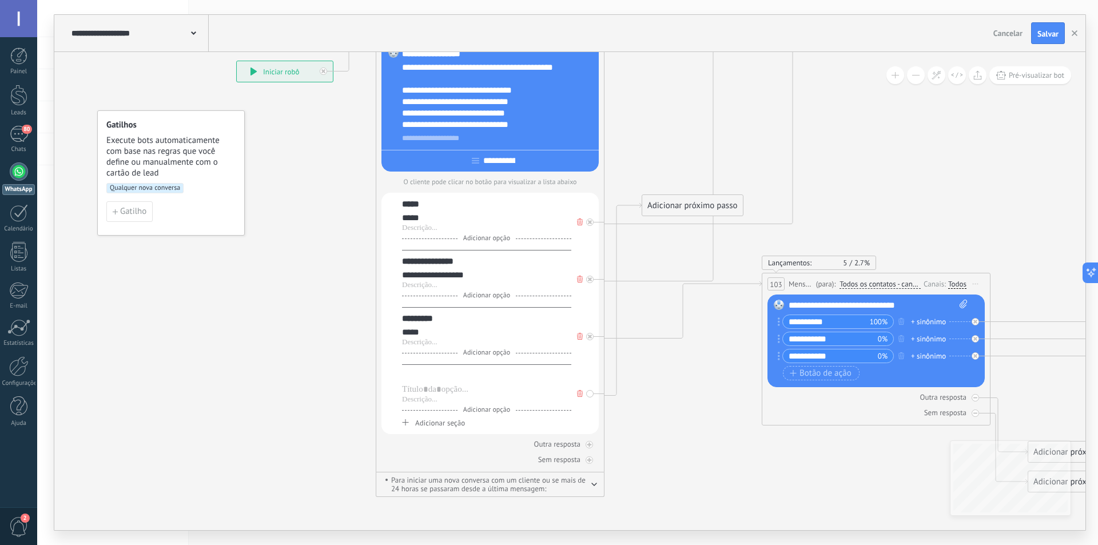
click at [436, 378] on div at bounding box center [486, 375] width 169 height 11
paste div
click at [454, 380] on div "*********" at bounding box center [486, 375] width 169 height 11
click at [448, 389] on div at bounding box center [486, 389] width 169 height 11
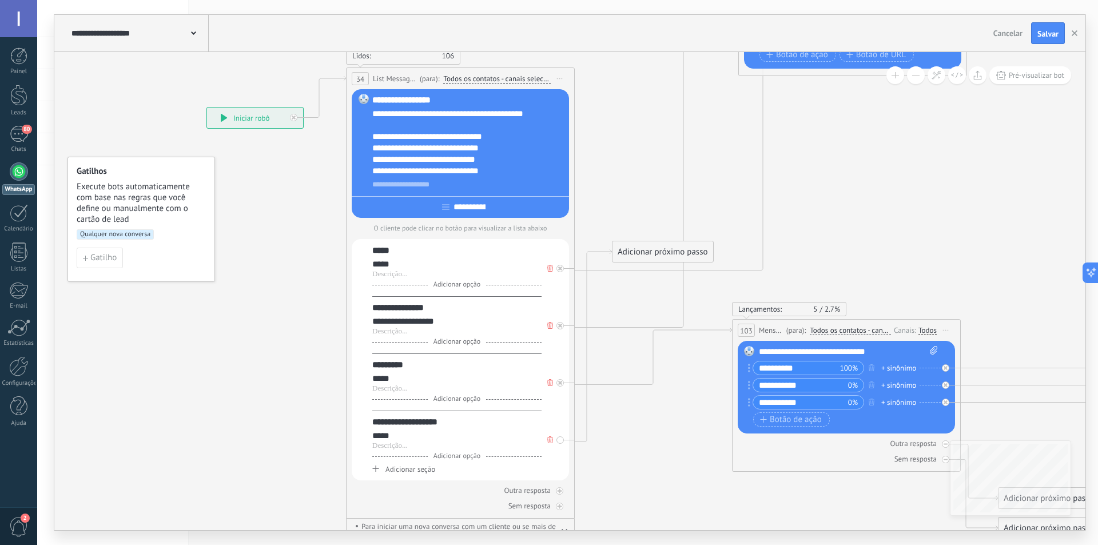
drag, startPoint x: 707, startPoint y: 394, endPoint x: 677, endPoint y: 439, distance: 53.6
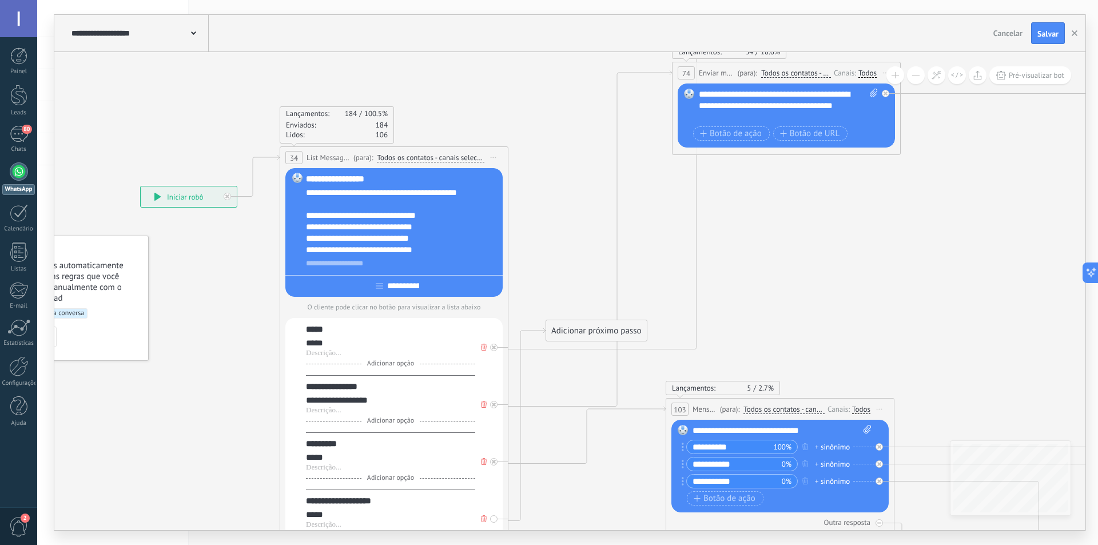
drag, startPoint x: 933, startPoint y: 205, endPoint x: 867, endPoint y: 282, distance: 101.4
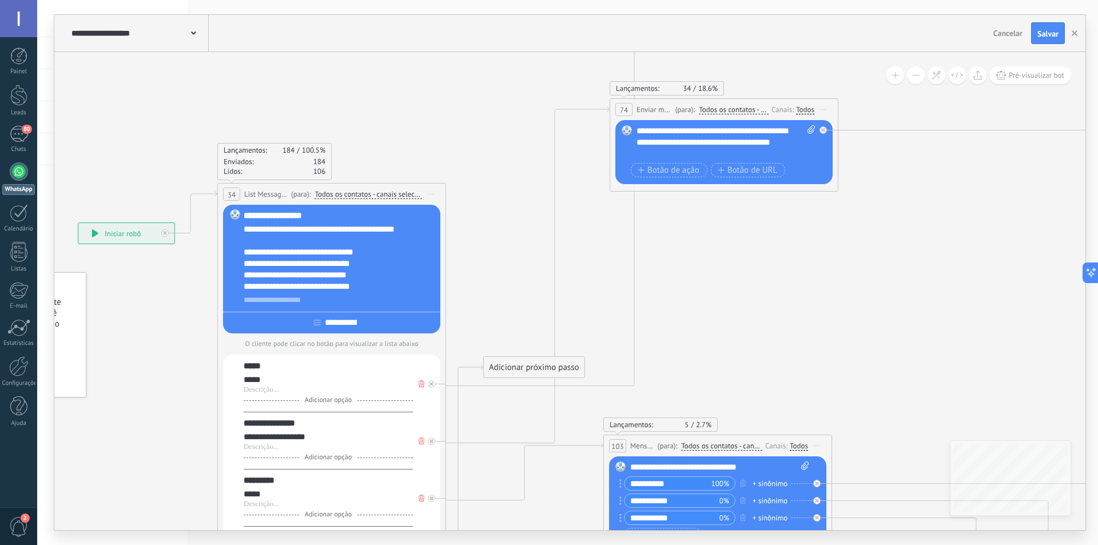
drag, startPoint x: 835, startPoint y: 278, endPoint x: 703, endPoint y: 158, distance: 178.1
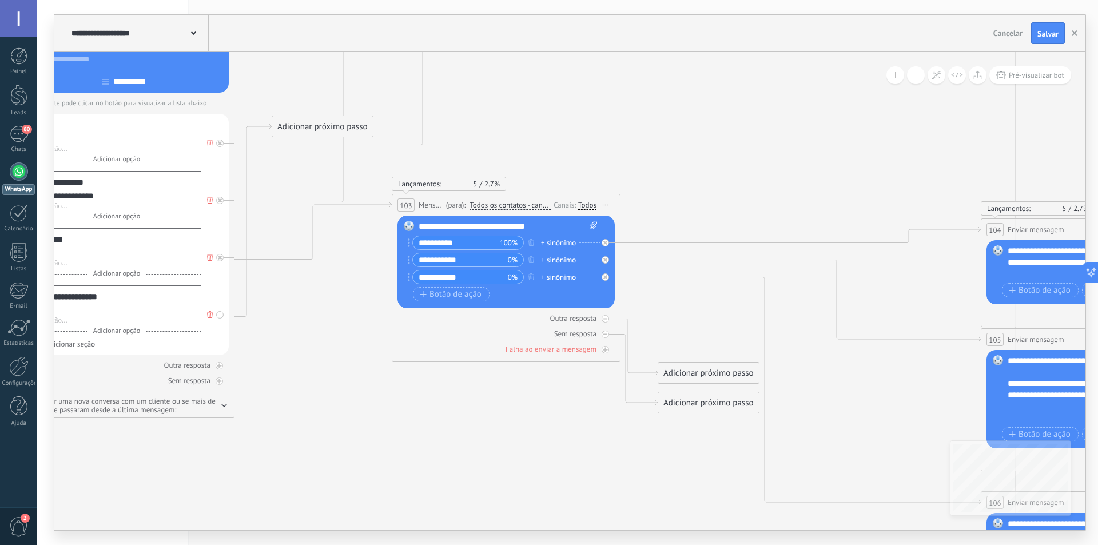
drag, startPoint x: 818, startPoint y: 177, endPoint x: 676, endPoint y: 90, distance: 166.6
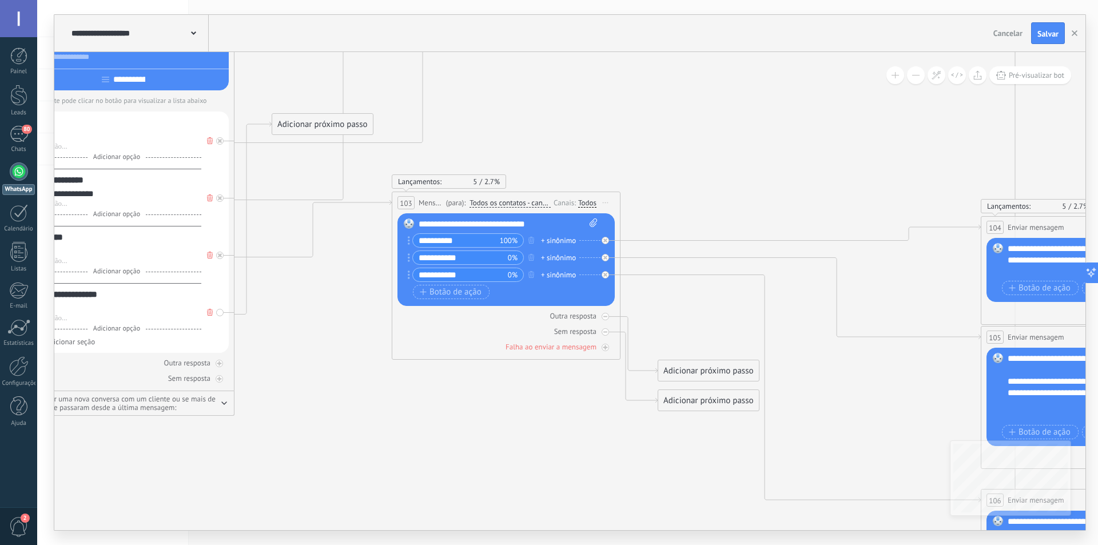
click at [919, 75] on button at bounding box center [916, 75] width 18 height 18
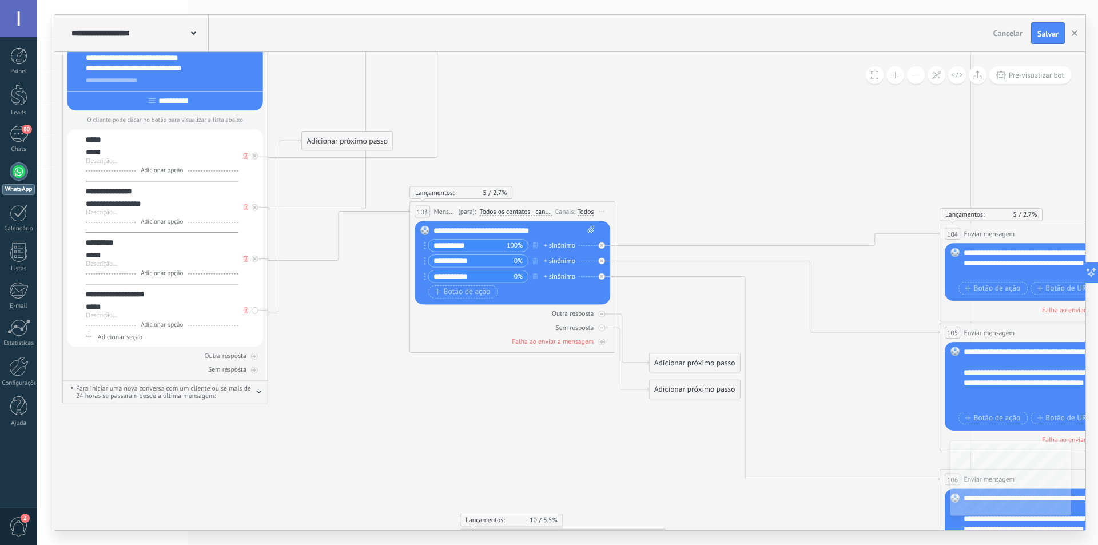
click at [919, 75] on button at bounding box center [916, 75] width 18 height 18
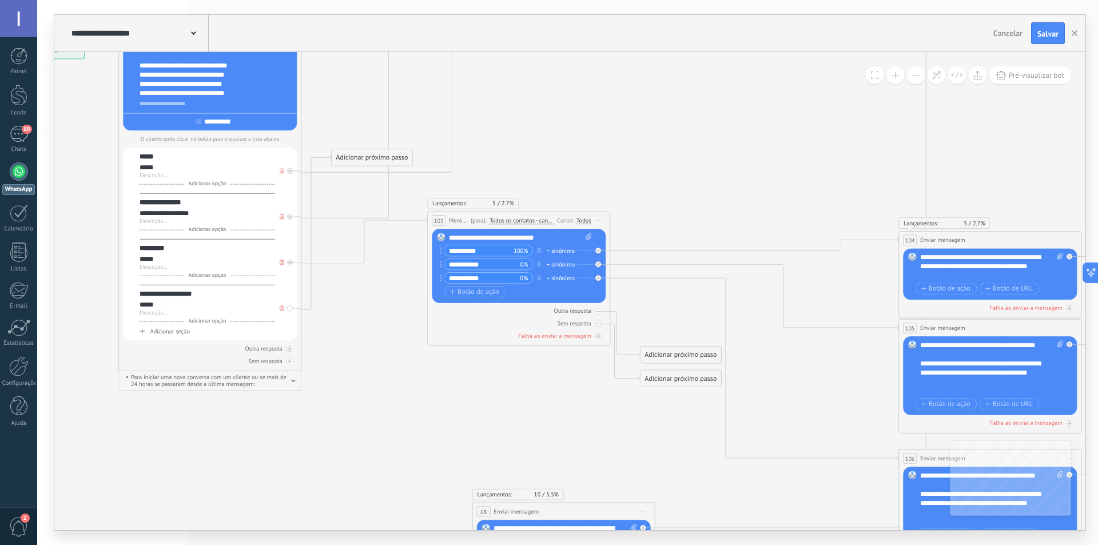
click at [919, 75] on button at bounding box center [916, 75] width 18 height 18
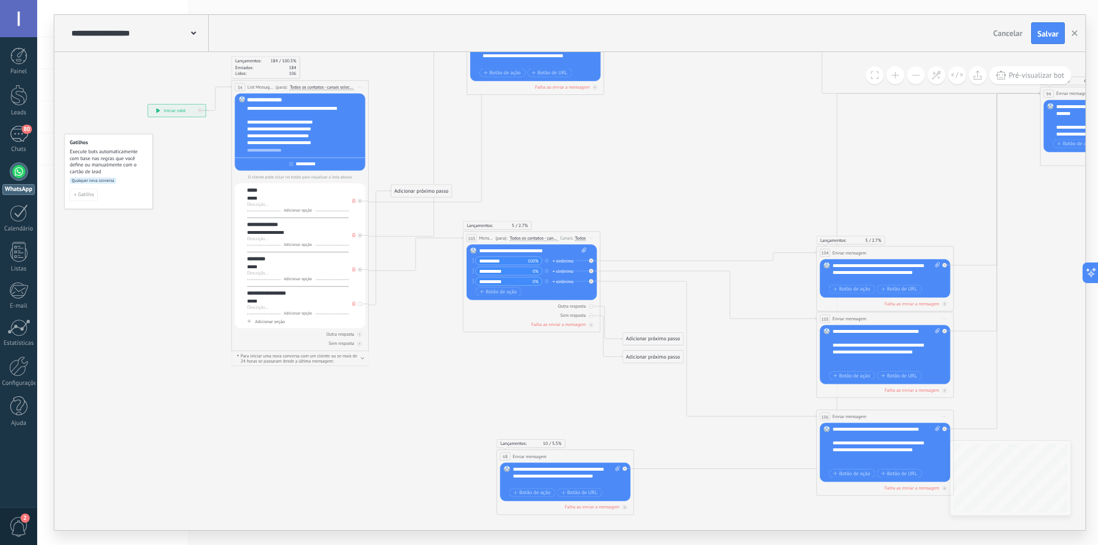
click at [919, 75] on button at bounding box center [916, 75] width 18 height 18
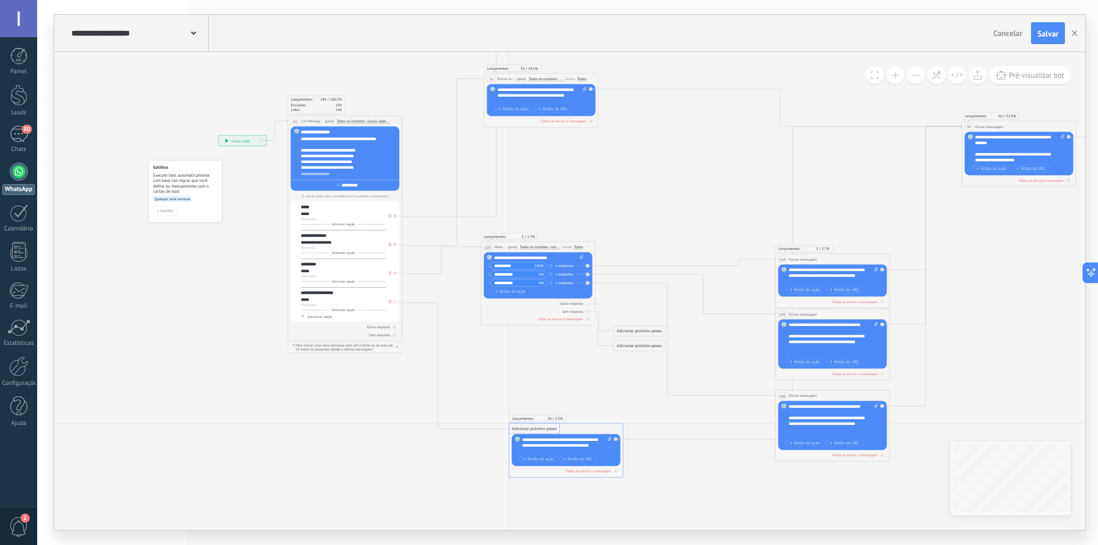
drag, startPoint x: 448, startPoint y: 209, endPoint x: 537, endPoint y: 427, distance: 235.9
click at [576, 439] on div "**********" at bounding box center [567, 445] width 90 height 17
click at [578, 440] on div "**********" at bounding box center [567, 445] width 90 height 17
click at [705, 474] on icon "34 List Message (WhatsApp)" at bounding box center [961, 133] width 1773 height 974
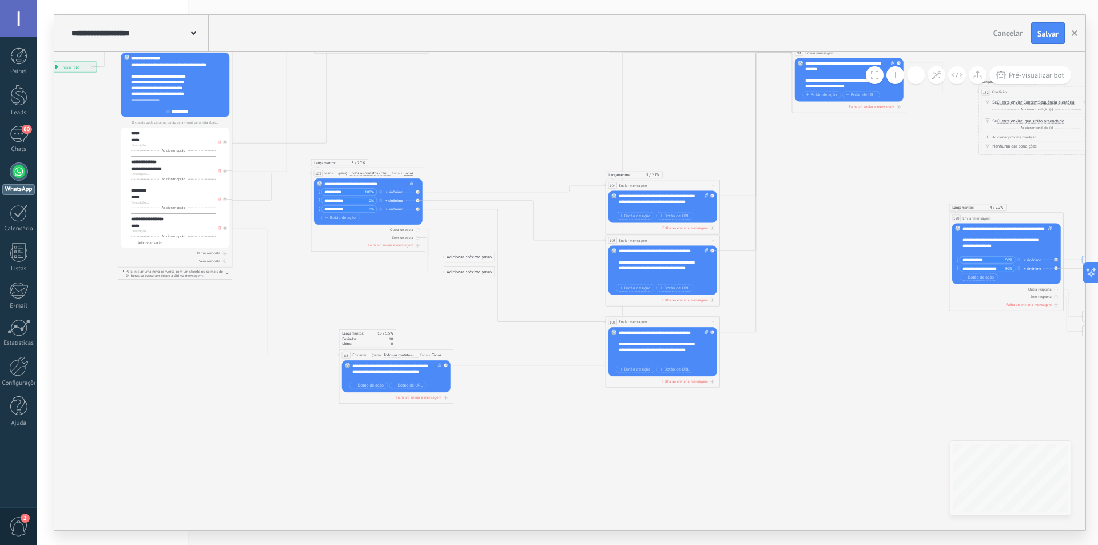
drag, startPoint x: 698, startPoint y: 497, endPoint x: 528, endPoint y: 423, distance: 185.1
click at [528, 423] on icon "34 List Message (WhatsApp)" at bounding box center [791, 59] width 1773 height 974
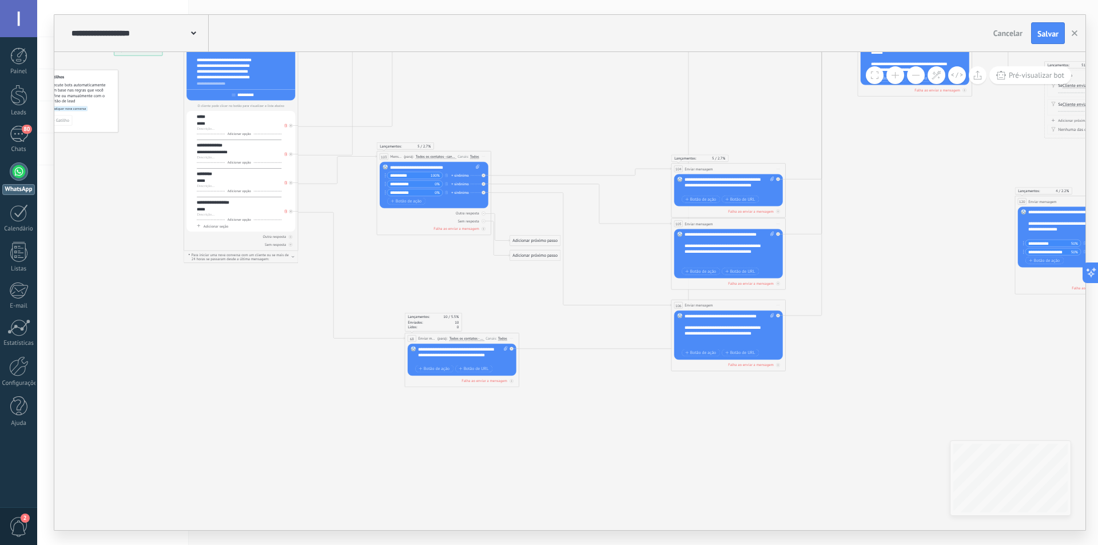
drag, startPoint x: 849, startPoint y: 406, endPoint x: 554, endPoint y: 447, distance: 297.3
click at [914, 392] on icon "34 List Message (WhatsApp)" at bounding box center [857, 43] width 1773 height 974
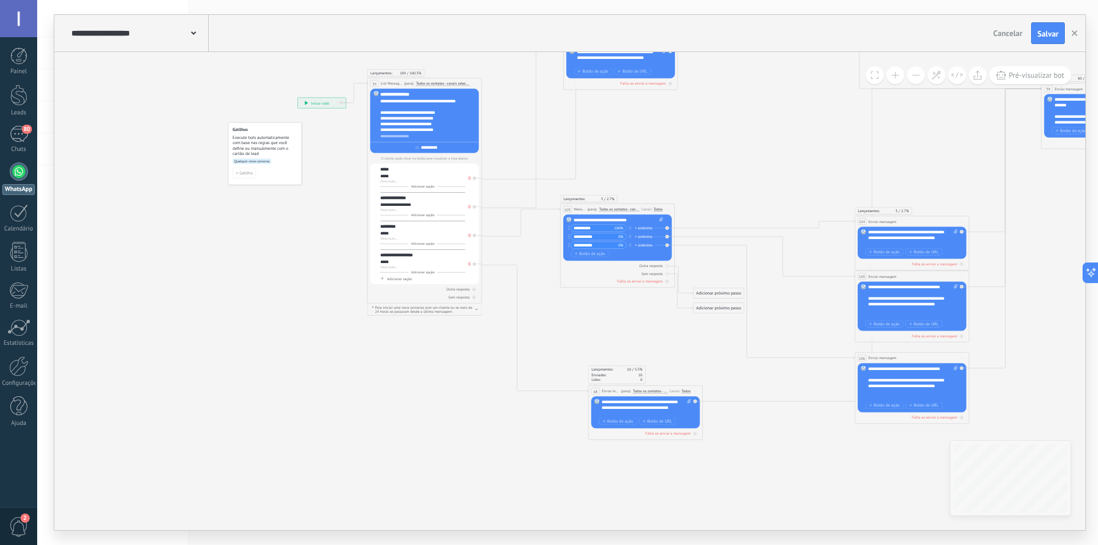
drag, startPoint x: 552, startPoint y: 446, endPoint x: 737, endPoint y: 497, distance: 191.5
click at [737, 497] on icon "34 List Message (WhatsApp)" at bounding box center [1040, 95] width 1773 height 974
click at [1042, 34] on span "Salvar" at bounding box center [1047, 34] width 21 height 8
click at [892, 77] on button at bounding box center [895, 75] width 18 height 18
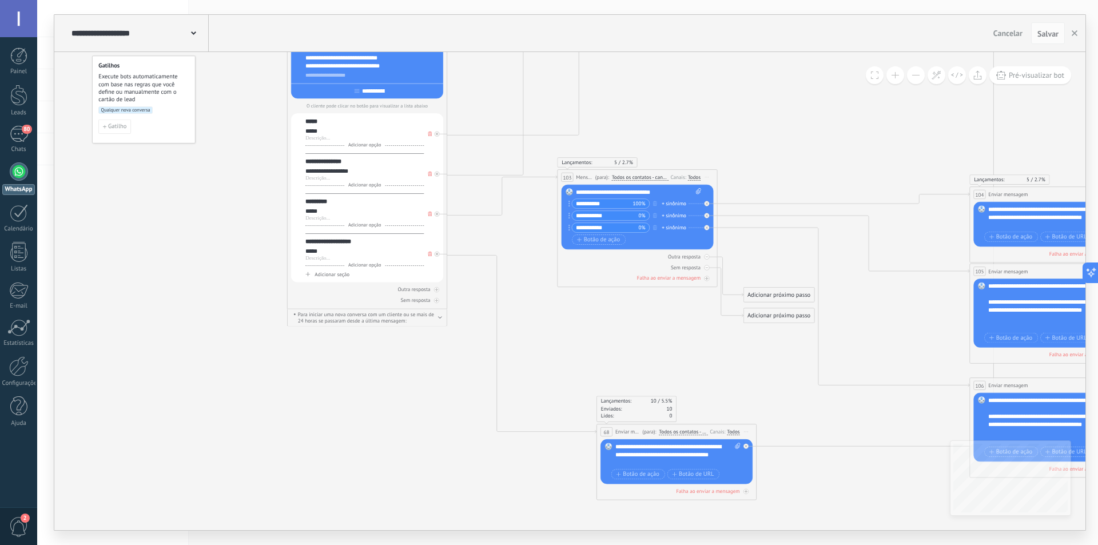
click at [892, 77] on button at bounding box center [895, 75] width 18 height 18
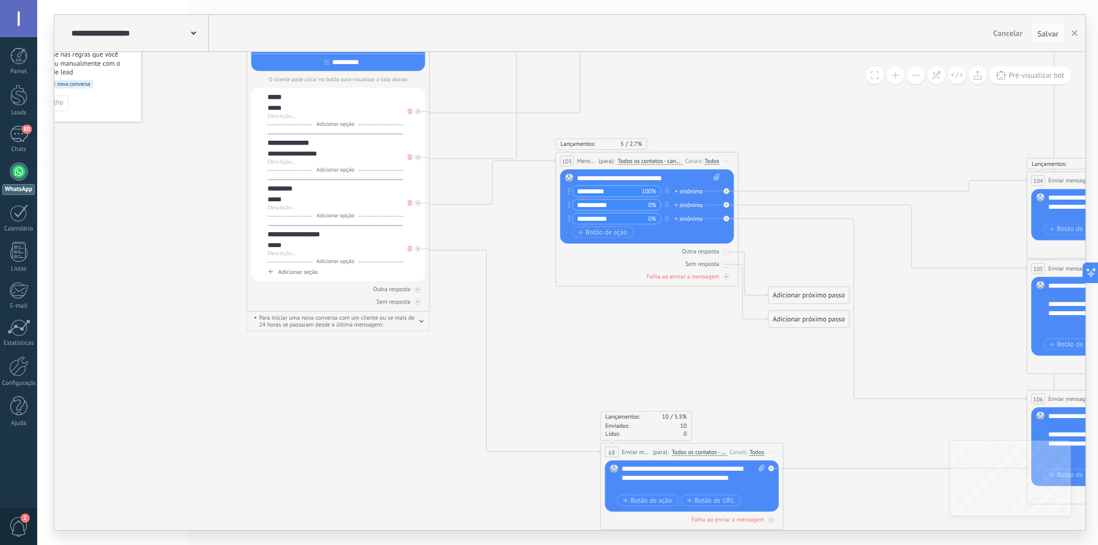
click at [289, 245] on div "*****" at bounding box center [335, 245] width 135 height 9
click at [281, 254] on div at bounding box center [335, 253] width 135 height 7
click at [1054, 38] on span "Salvar" at bounding box center [1047, 34] width 21 height 8
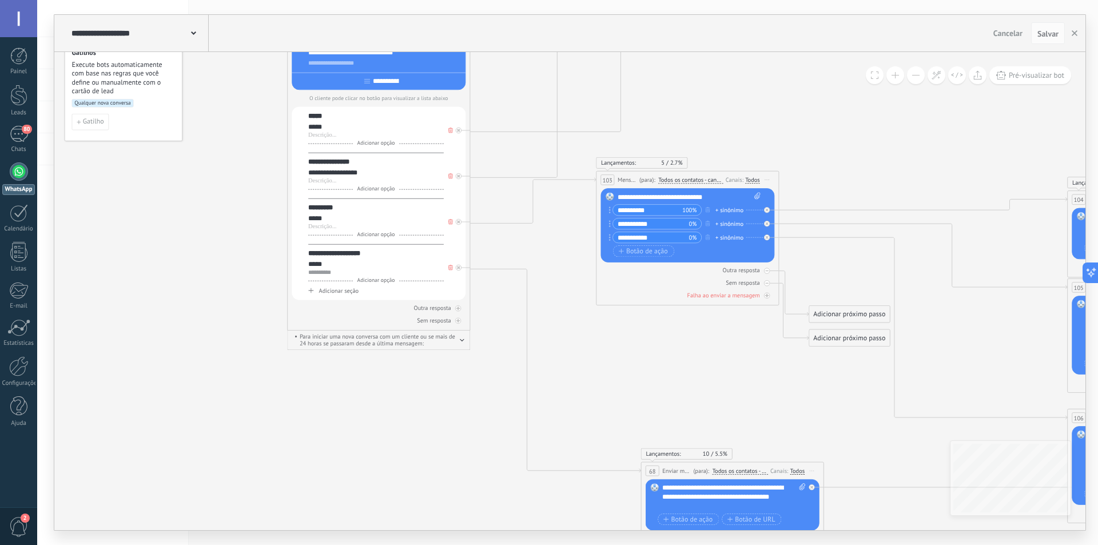
drag, startPoint x: 584, startPoint y: 372, endPoint x: 624, endPoint y: 390, distance: 44.2
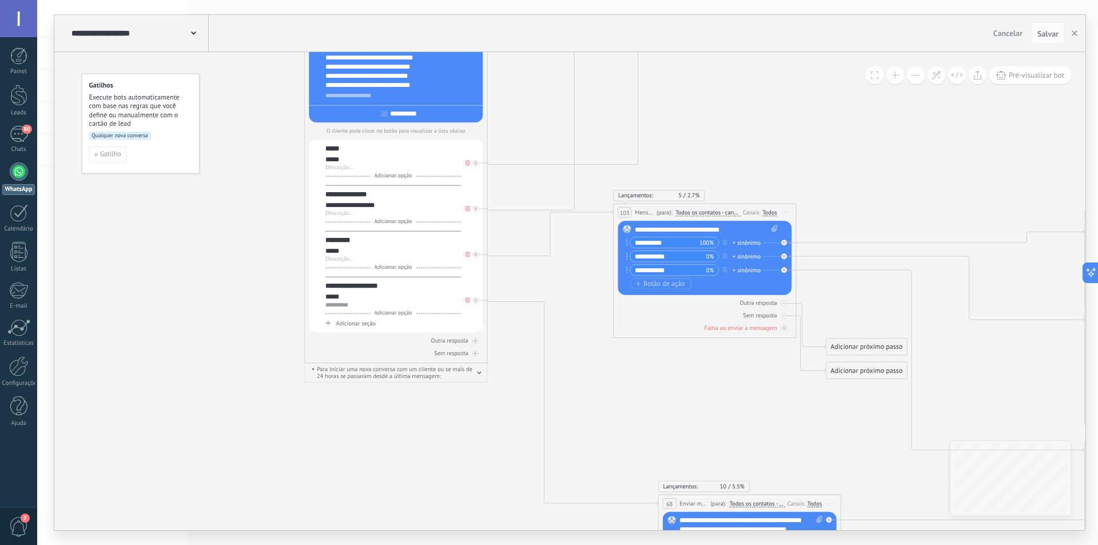
drag, startPoint x: 624, startPoint y: 390, endPoint x: 641, endPoint y: 423, distance: 36.8
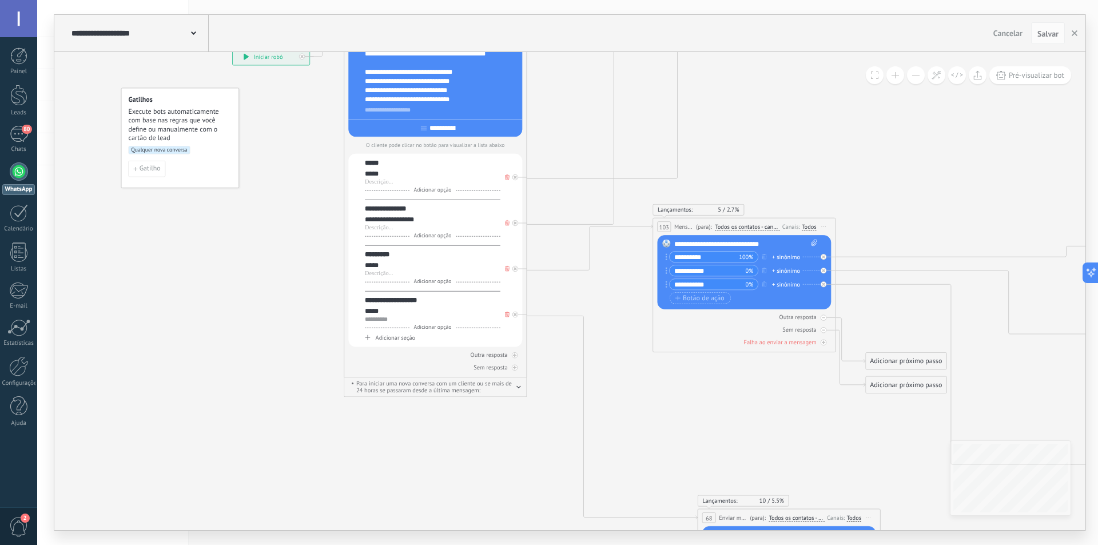
drag, startPoint x: 685, startPoint y: 406, endPoint x: 711, endPoint y: 422, distance: 30.8
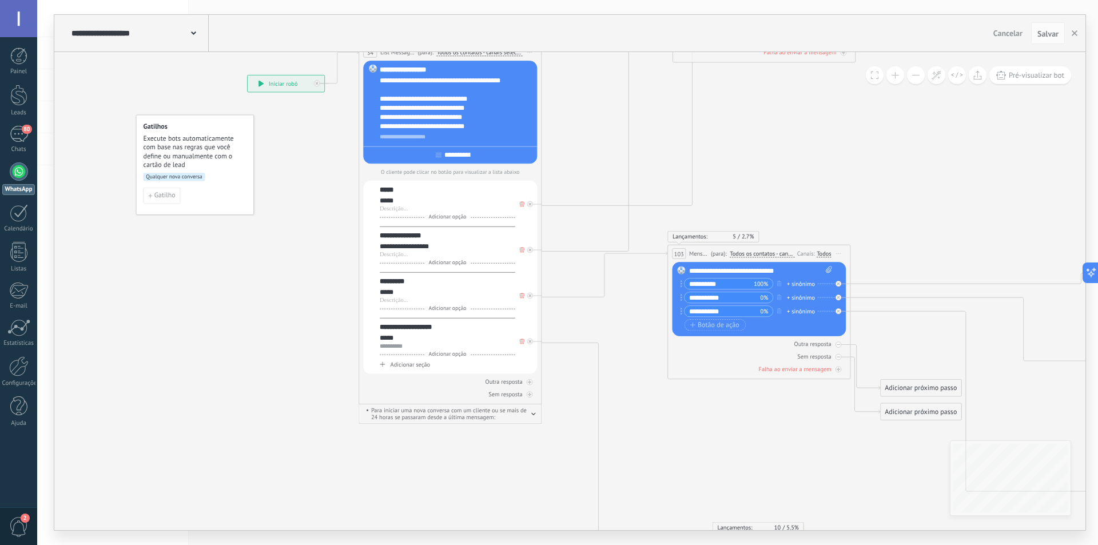
drag, startPoint x: 532, startPoint y: 473, endPoint x: 549, endPoint y: 505, distance: 36.8
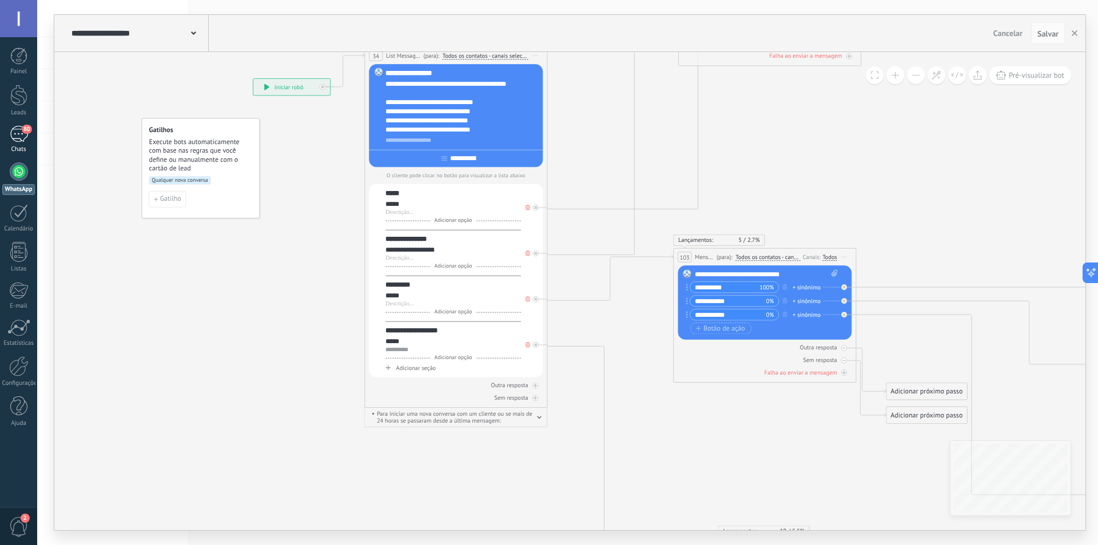
click at [28, 143] on link "80 Chats" at bounding box center [18, 139] width 37 height 27
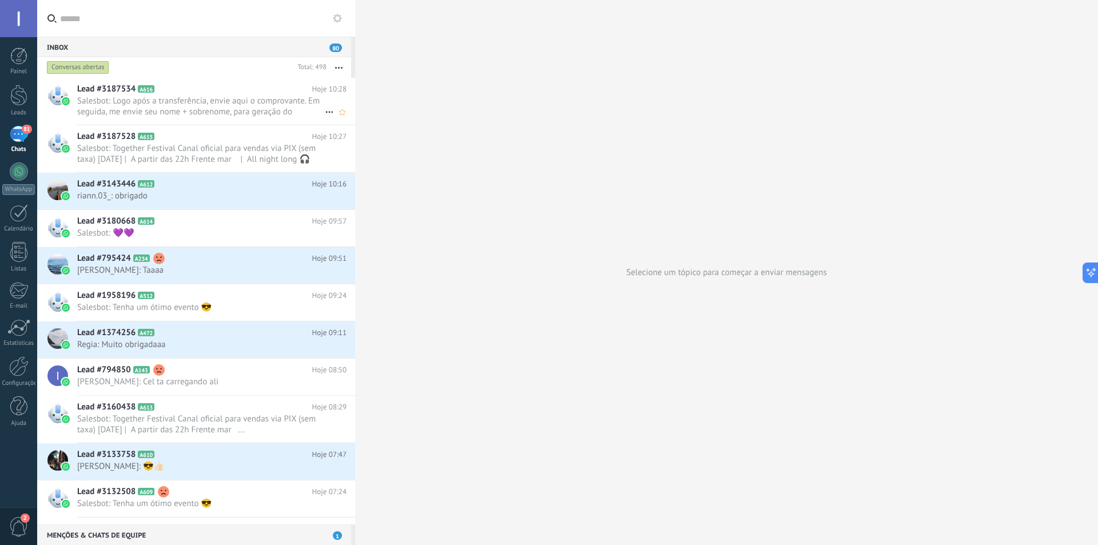
click at [176, 114] on span "Salesbot: Logo após a transferência, envie aqui o comprovante. Em seguida, me e…" at bounding box center [201, 106] width 248 height 22
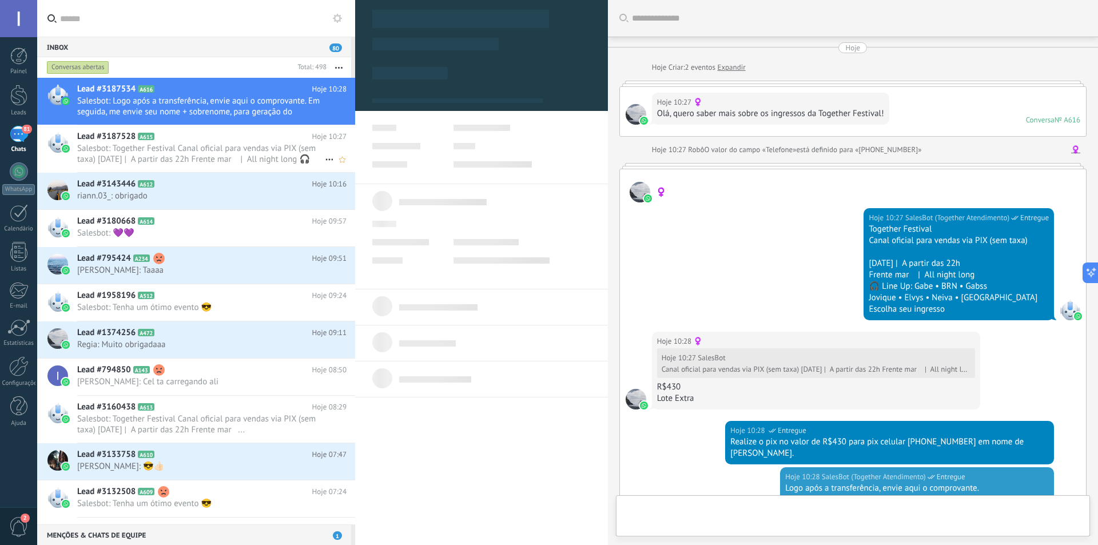
scroll to position [210, 0]
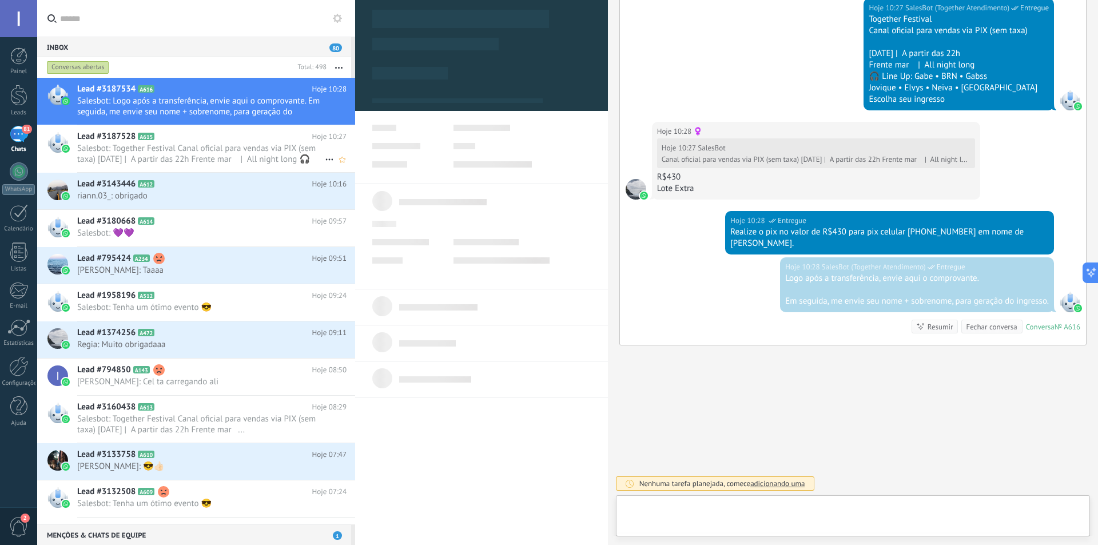
type textarea "**********"
